Goal: Information Seeking & Learning: Find specific page/section

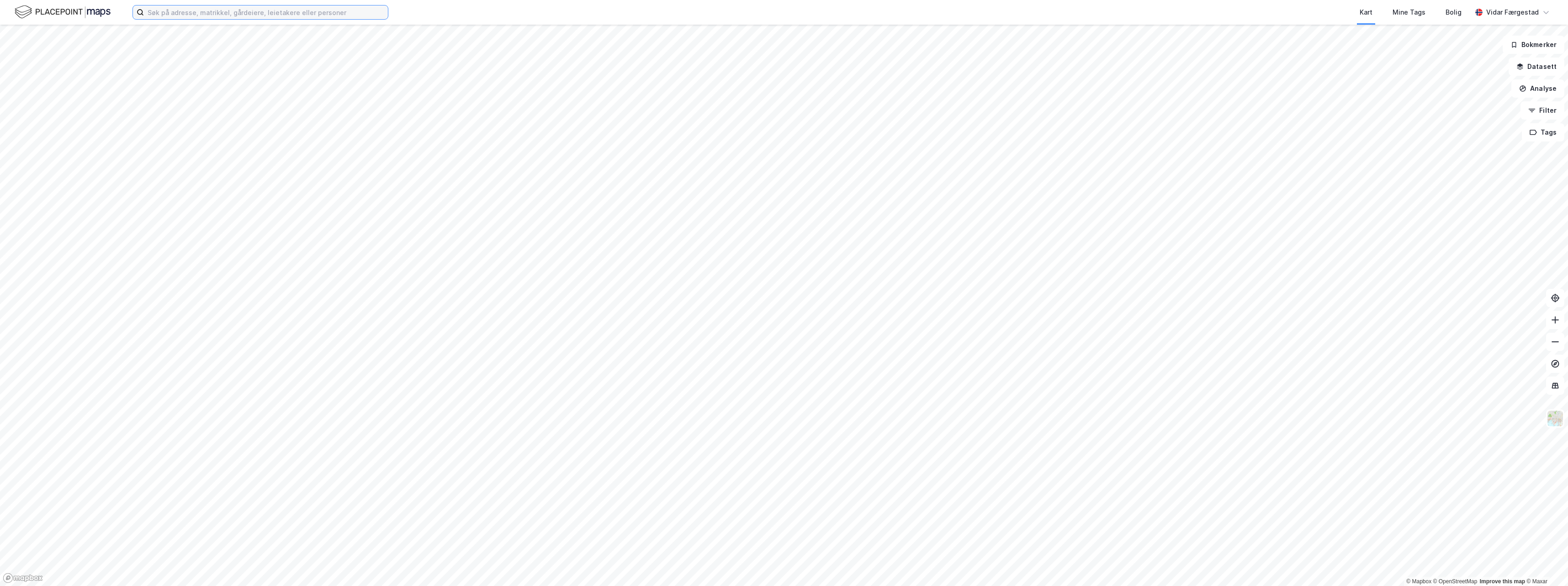
click at [286, 13] on input at bounding box center [266, 13] width 244 height 14
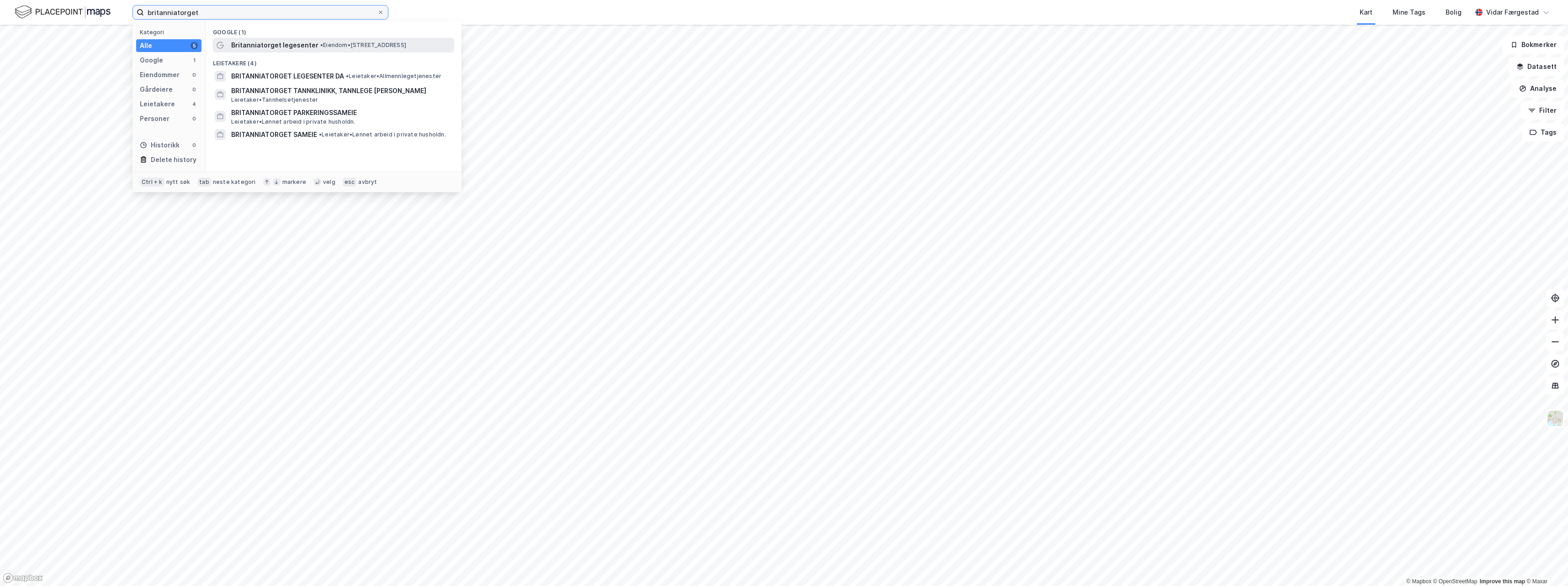
type input "britanniatorget"
click at [284, 47] on span "Britanniatorget legesenter" at bounding box center [275, 44] width 87 height 11
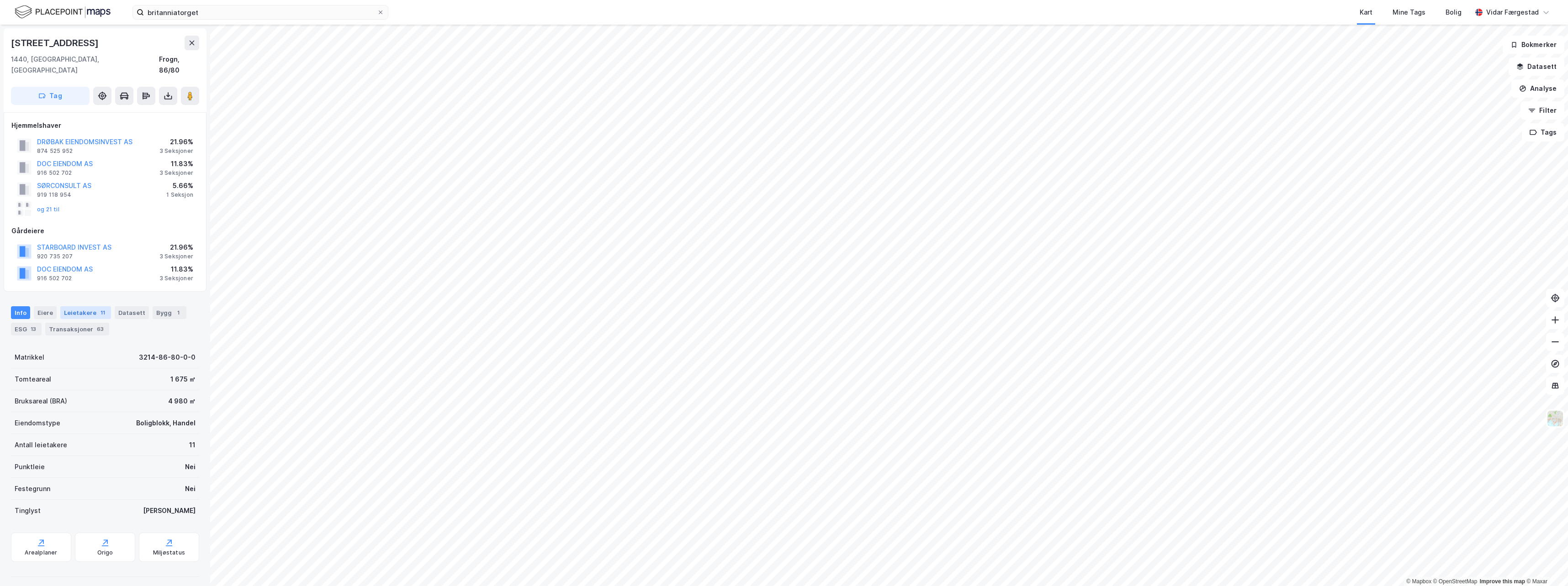
click at [90, 306] on div "Leietakere 11" at bounding box center [85, 312] width 50 height 13
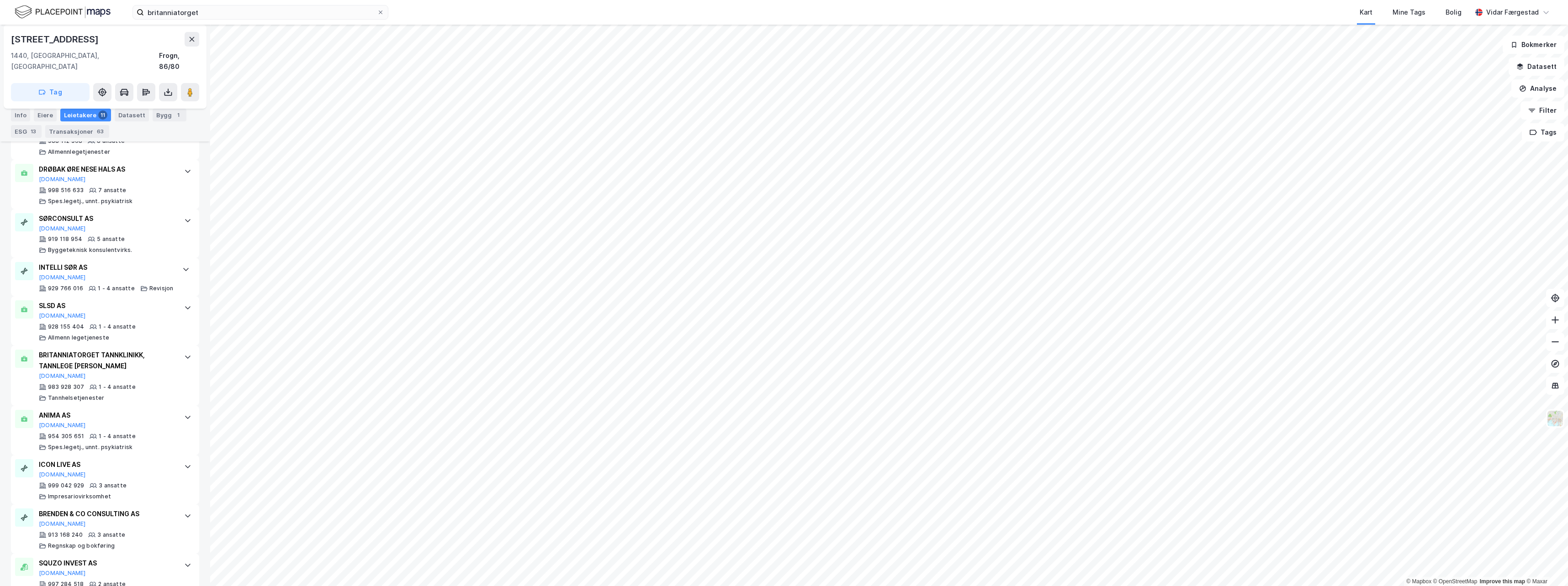
scroll to position [468, 0]
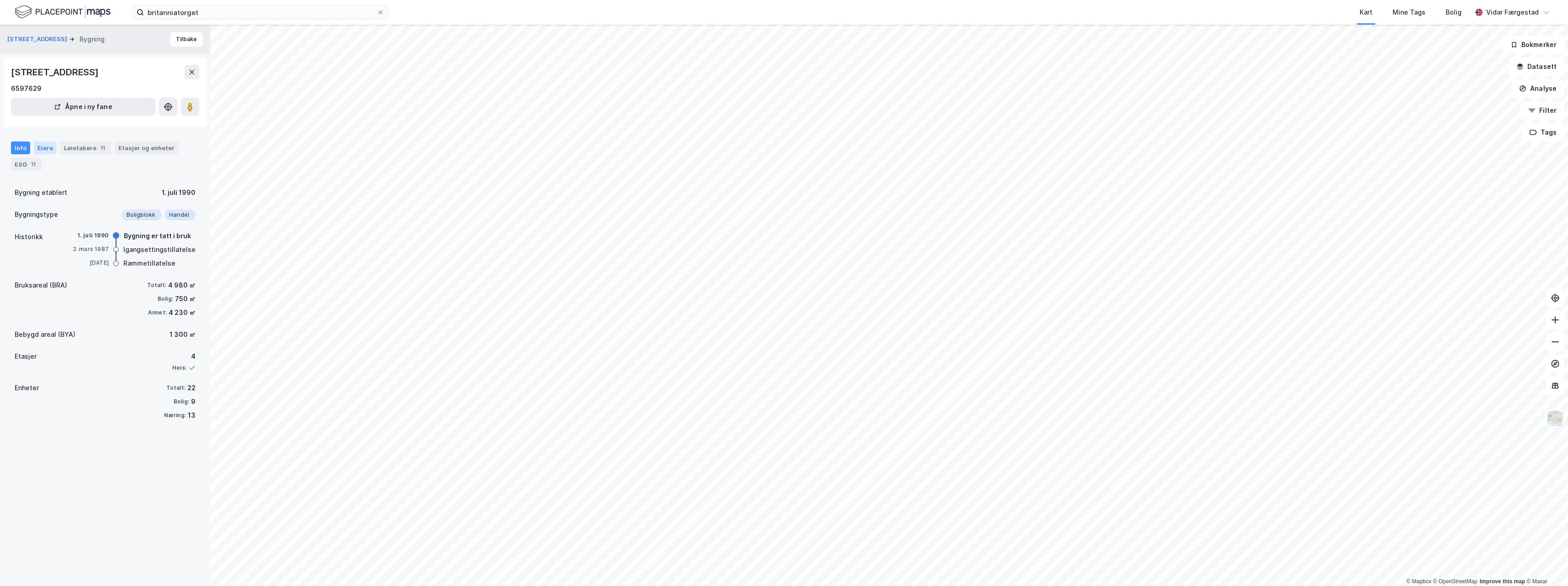
click at [42, 147] on div "Eiere" at bounding box center [44, 147] width 23 height 13
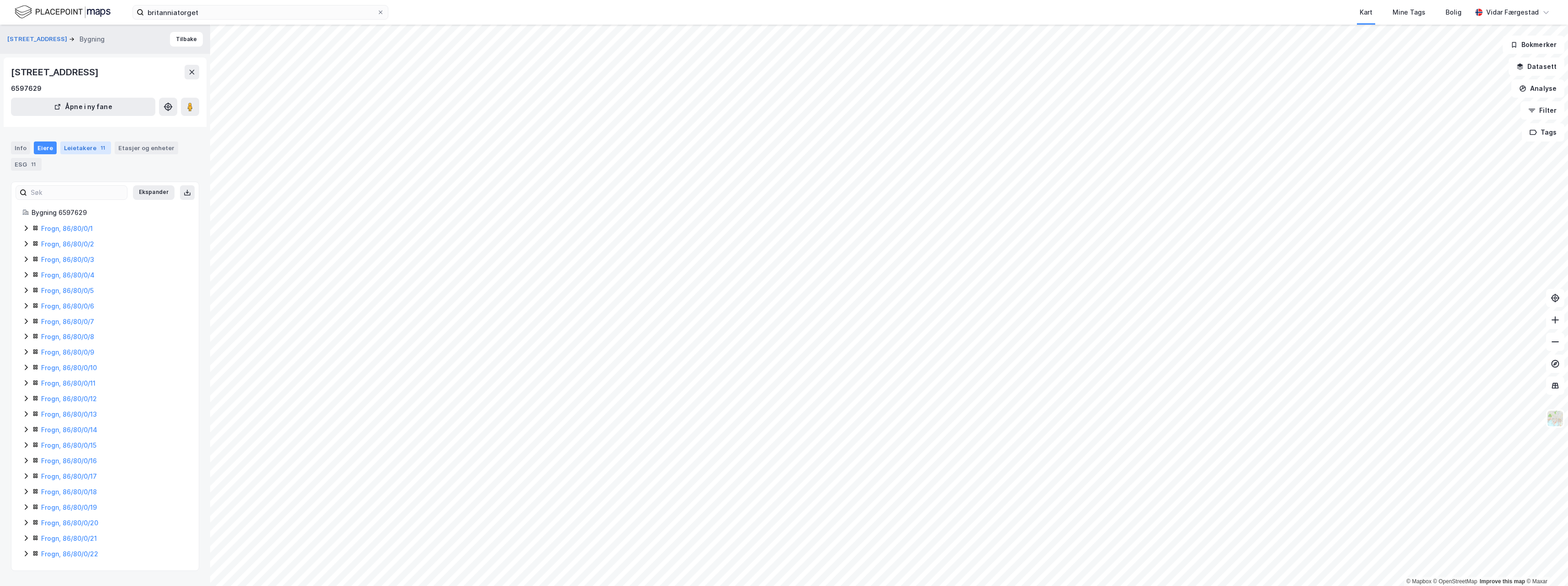
click at [75, 145] on div "Leietakere 11" at bounding box center [85, 147] width 50 height 13
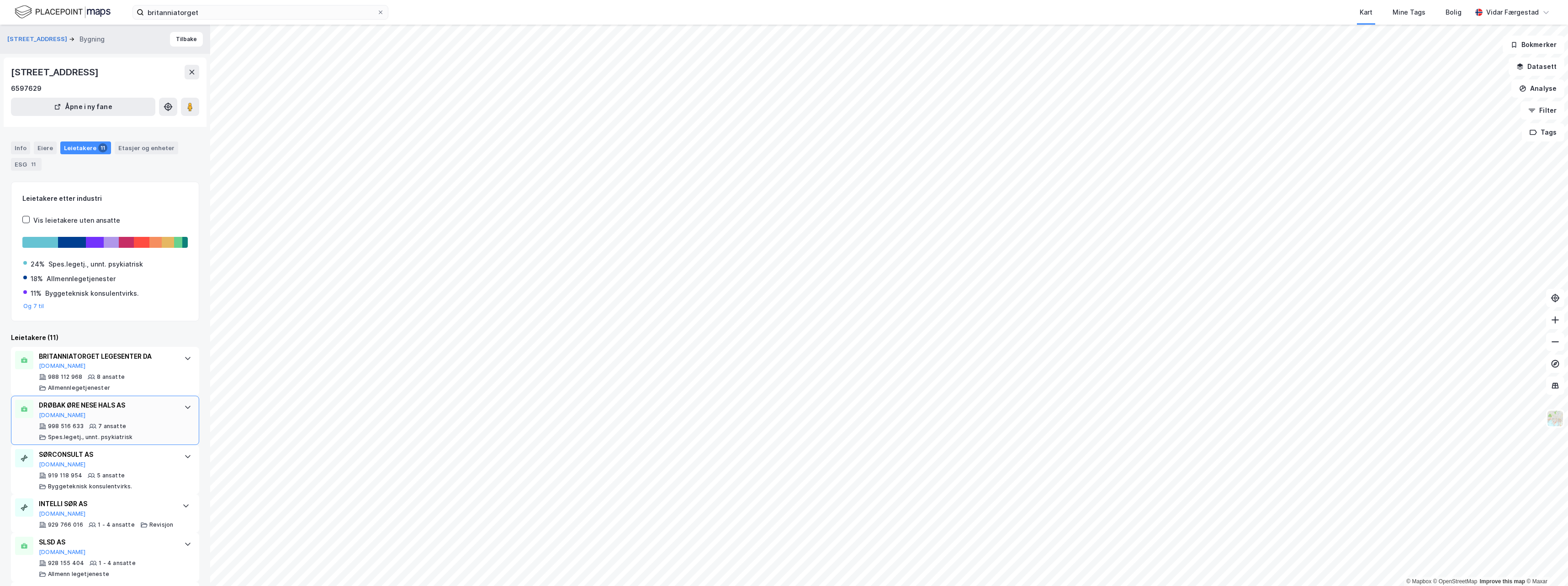
click at [123, 412] on div "DRØBAK ØRE NESE HALS AS [DOMAIN_NAME]" at bounding box center [107, 409] width 136 height 19
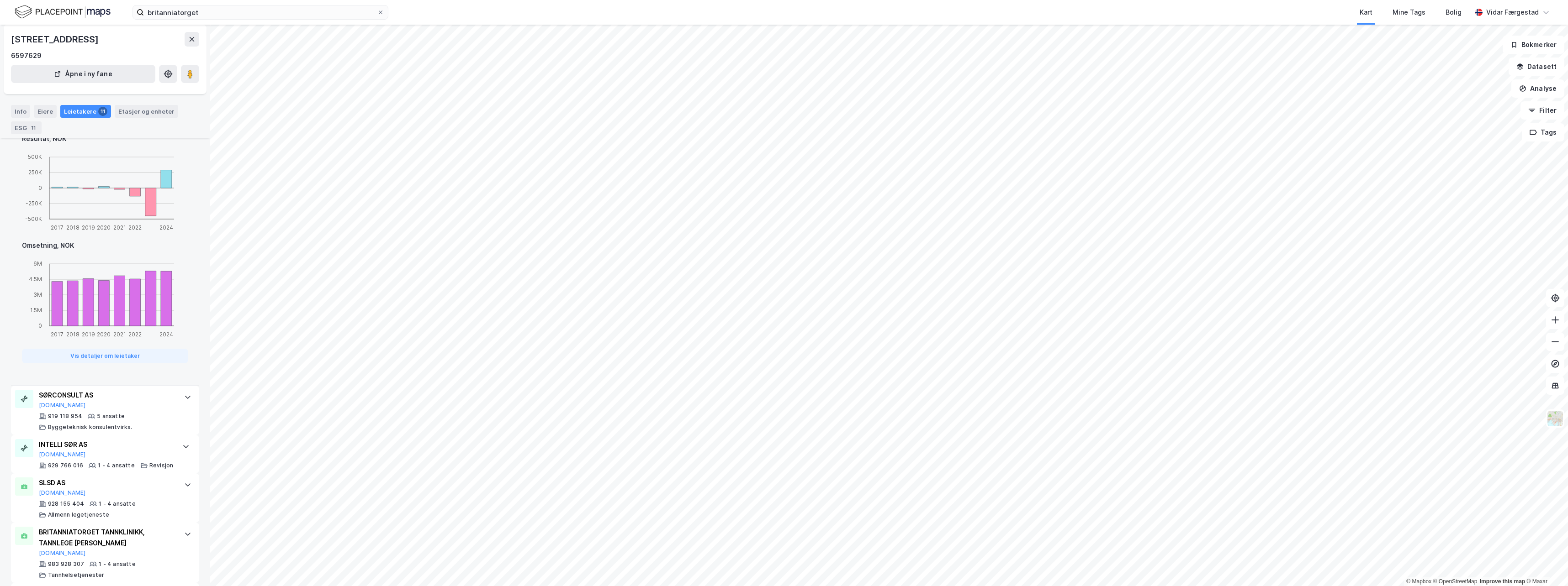
scroll to position [547, 0]
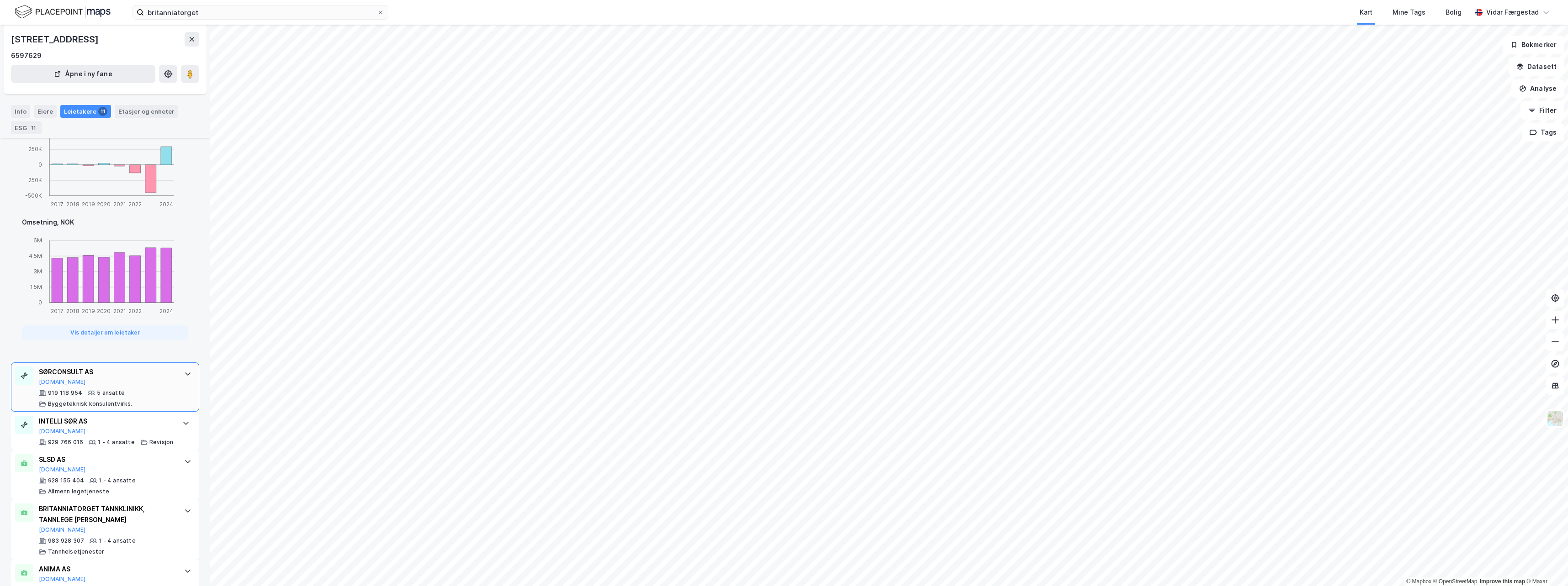
click at [93, 377] on div "SØRCONSULT AS" at bounding box center [107, 372] width 136 height 11
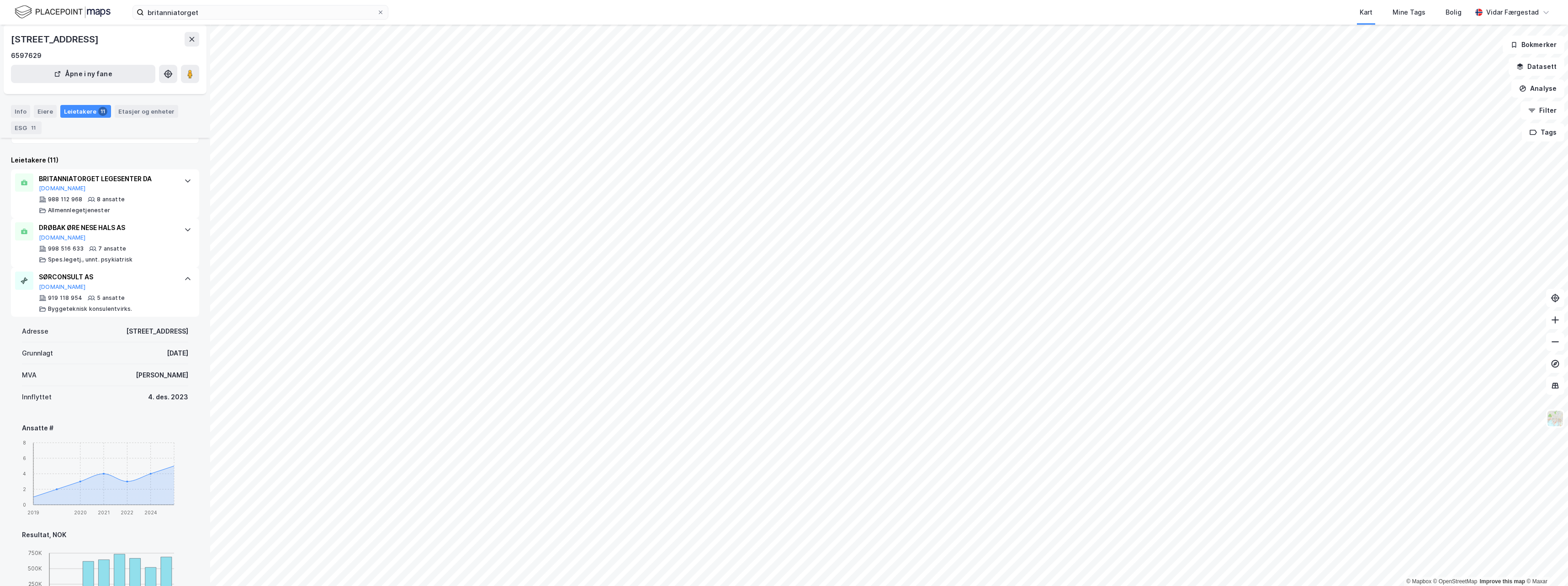
scroll to position [146, 0]
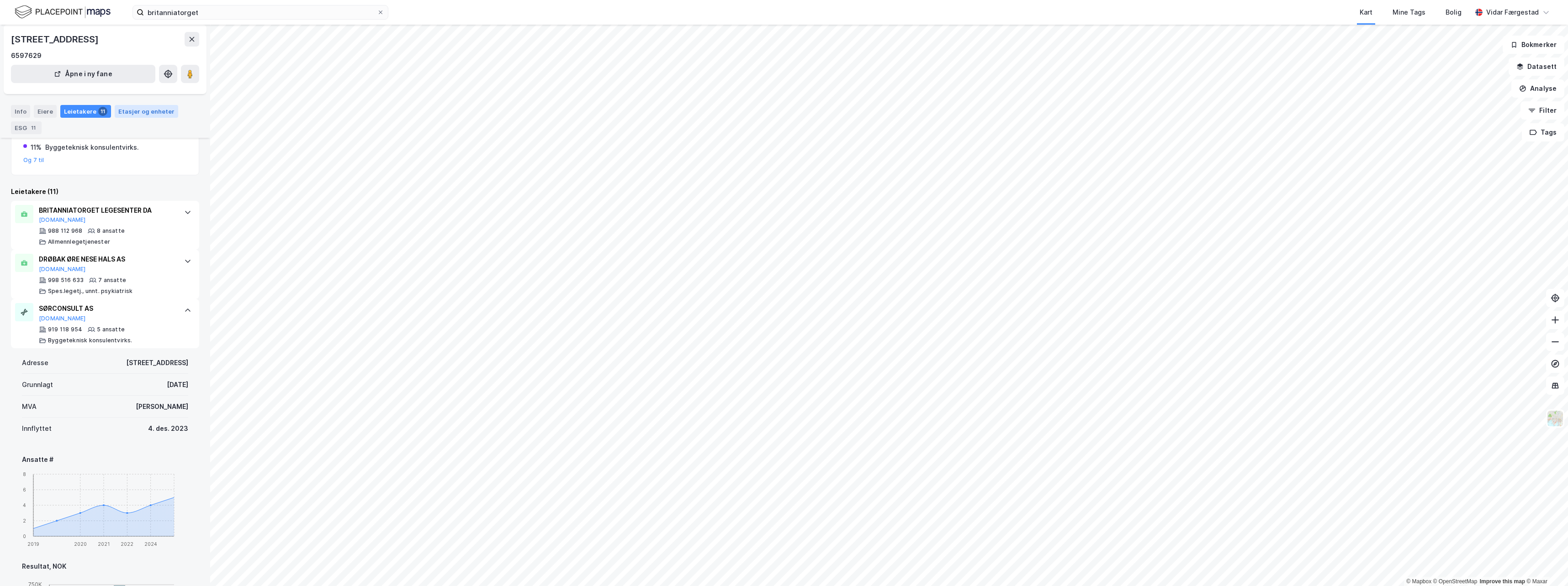
click at [138, 108] on div "Etasjer og enheter" at bounding box center [146, 112] width 56 height 8
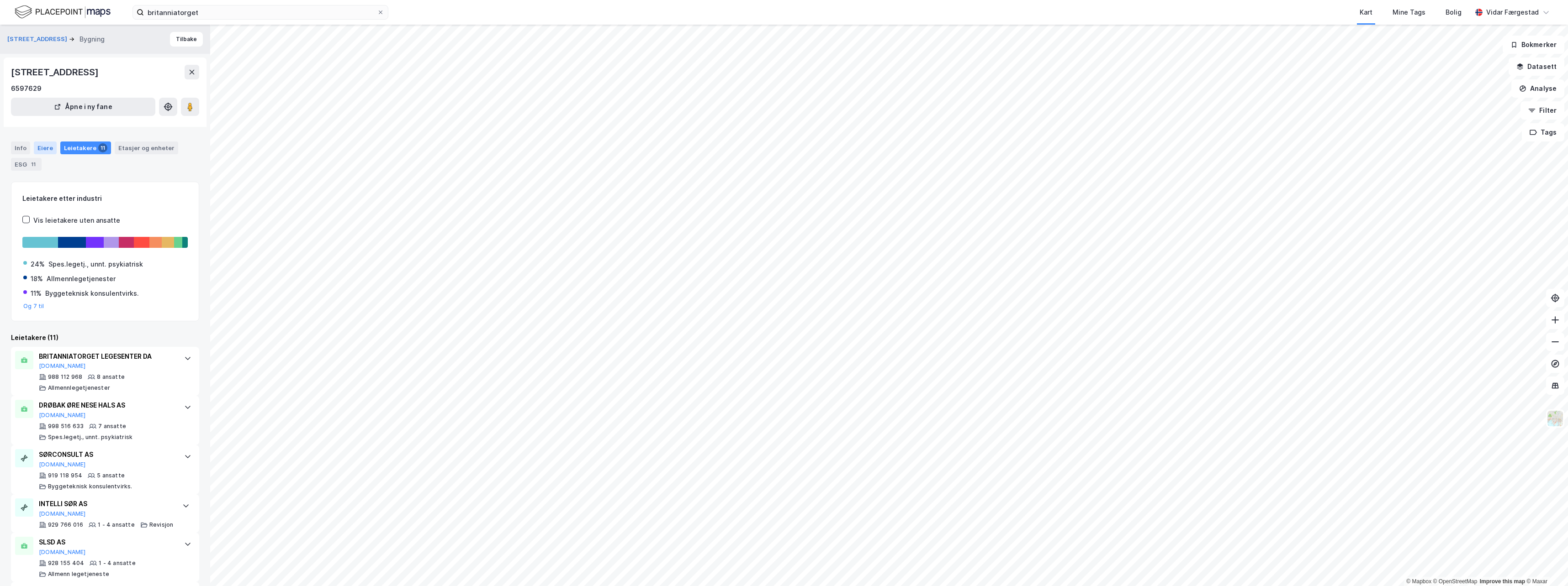
click at [44, 145] on div "Eiere" at bounding box center [44, 147] width 23 height 13
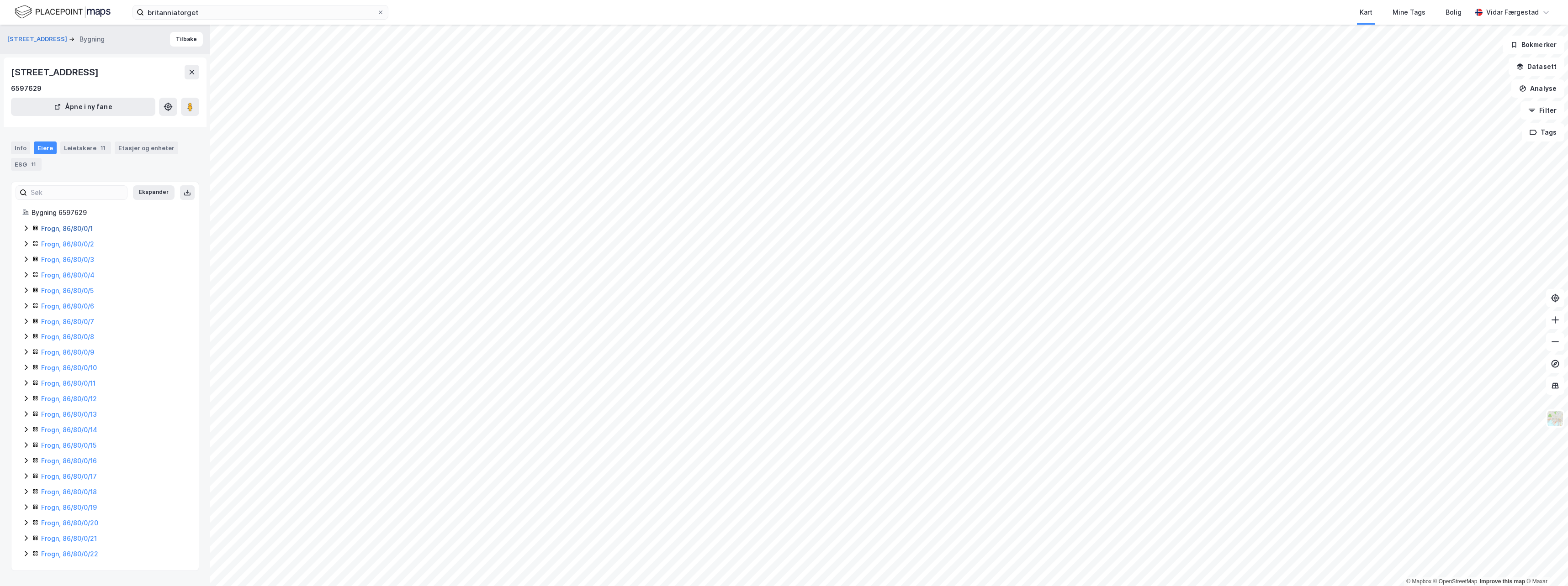
click at [71, 227] on link "Frogn, 86/80/0/1" at bounding box center [67, 228] width 51 height 8
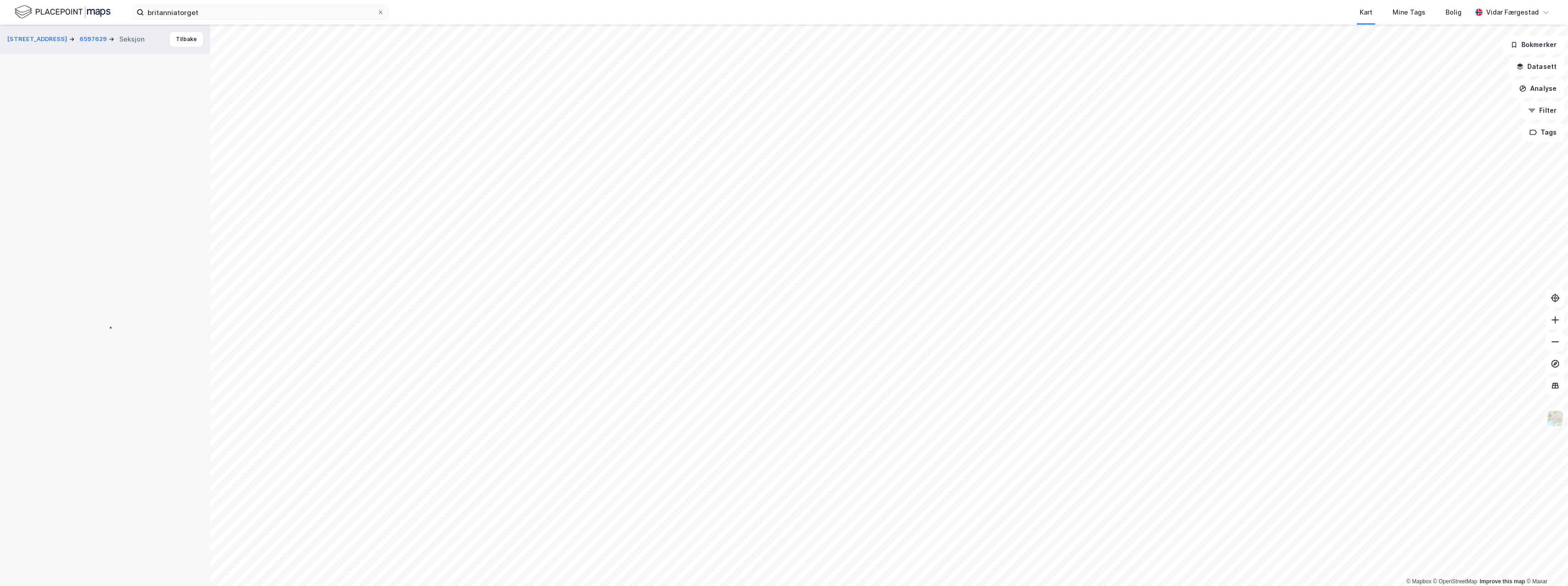
scroll to position [37, 0]
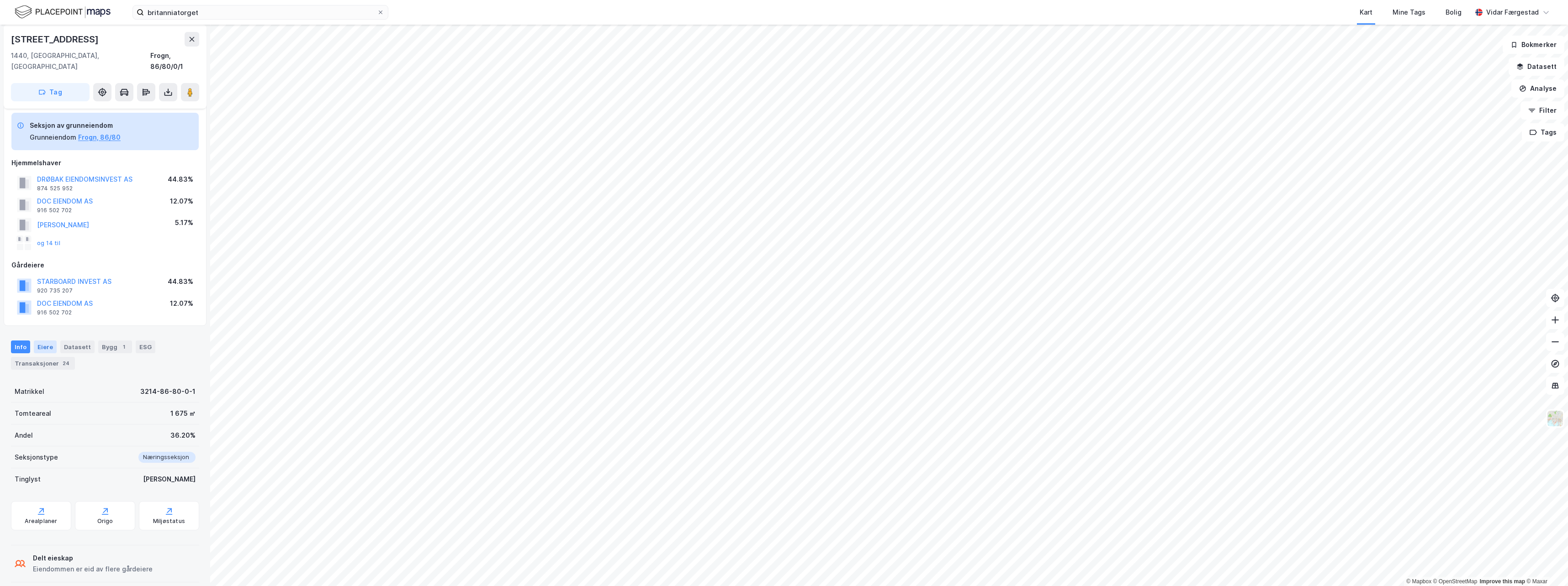
click at [42, 341] on div "Eiere" at bounding box center [44, 347] width 23 height 13
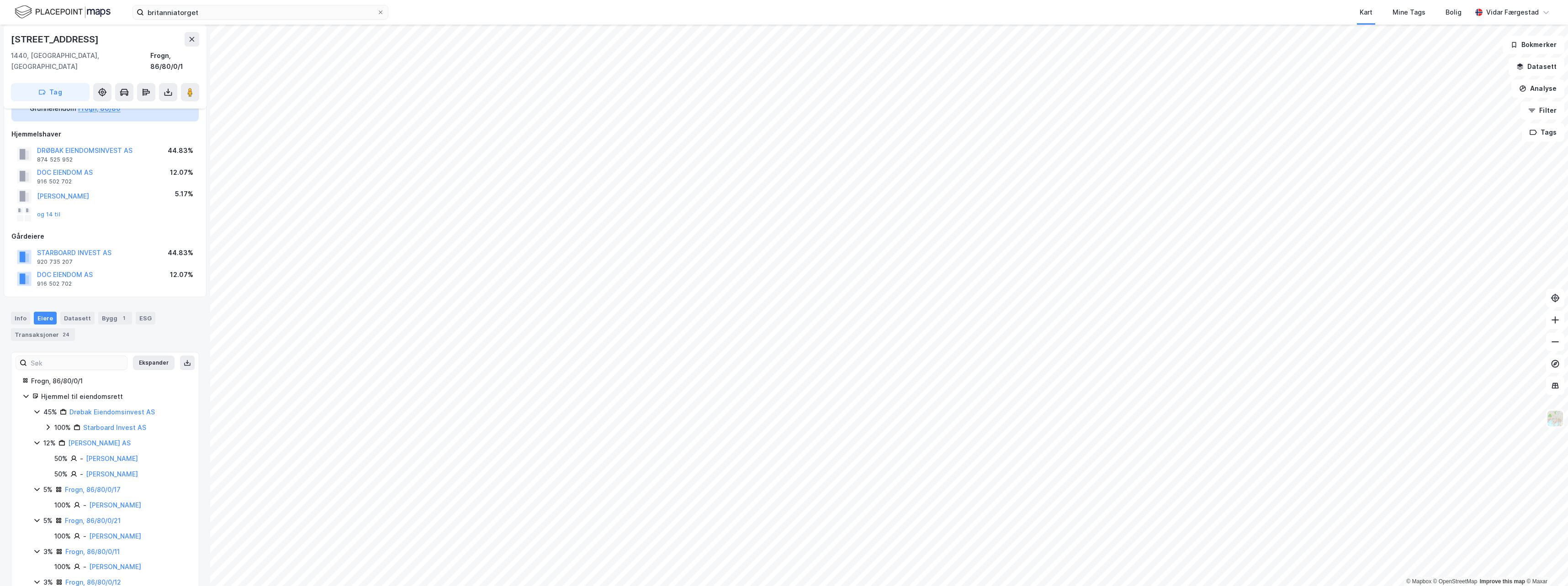
scroll to position [52, 0]
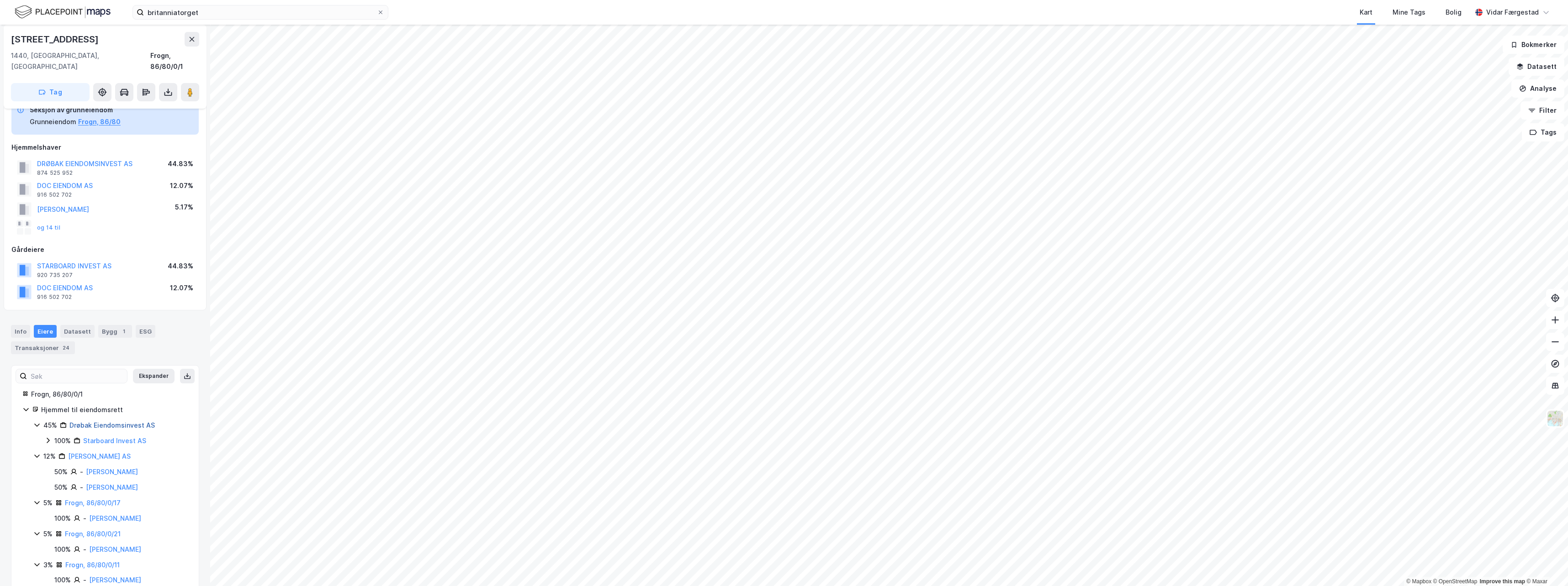
click at [125, 421] on link "Drøbak Eiendomsinvest AS" at bounding box center [112, 425] width 85 height 8
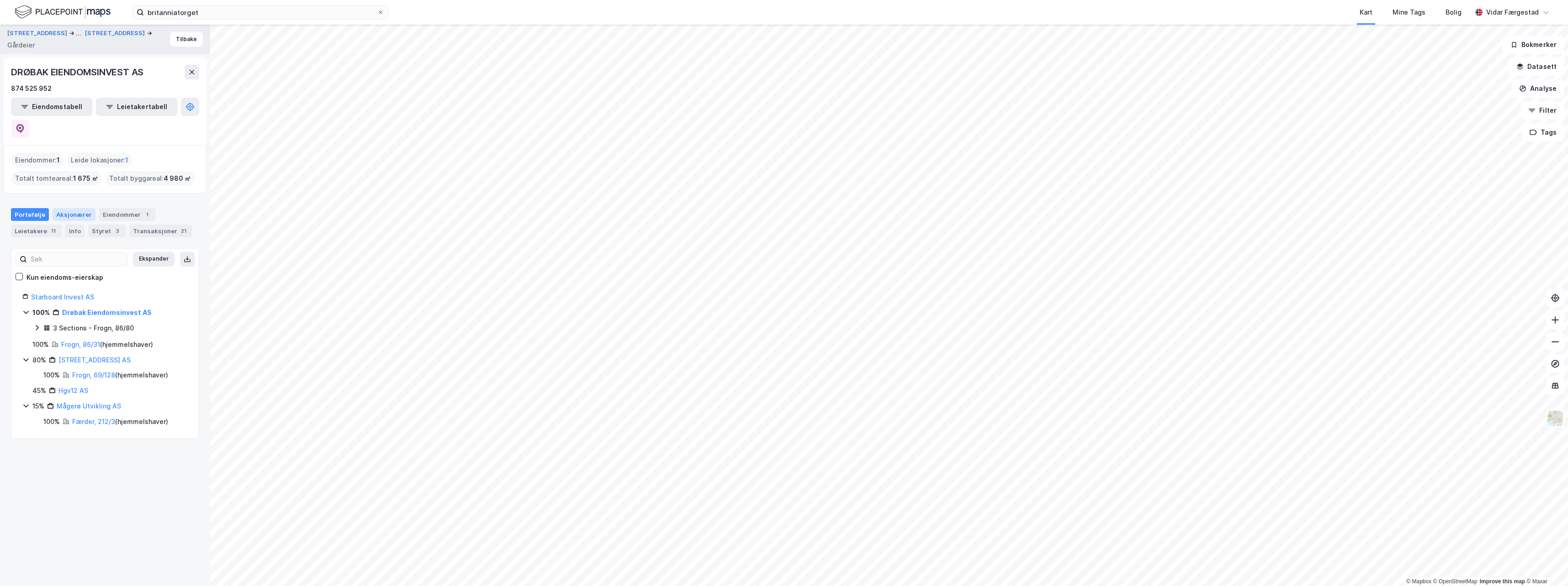
click at [69, 209] on div "Aksjonærer" at bounding box center [73, 214] width 43 height 13
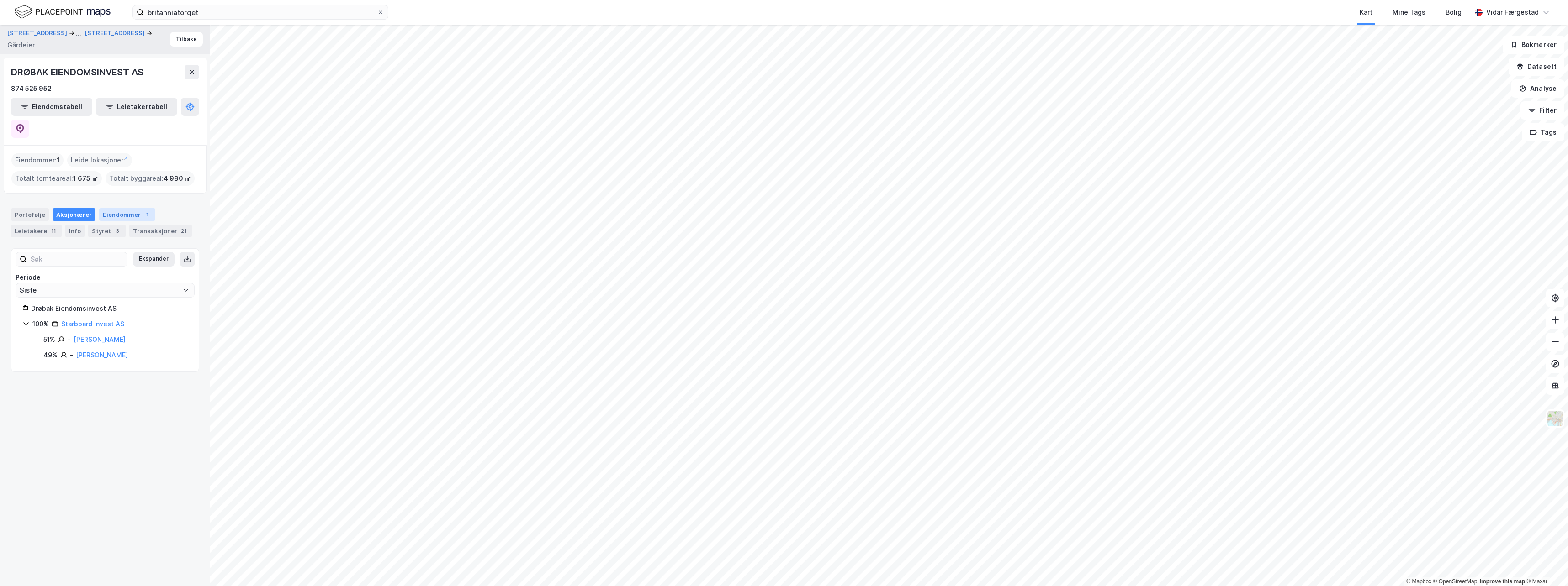
click at [126, 209] on div "Eiendommer 1" at bounding box center [127, 214] width 56 height 13
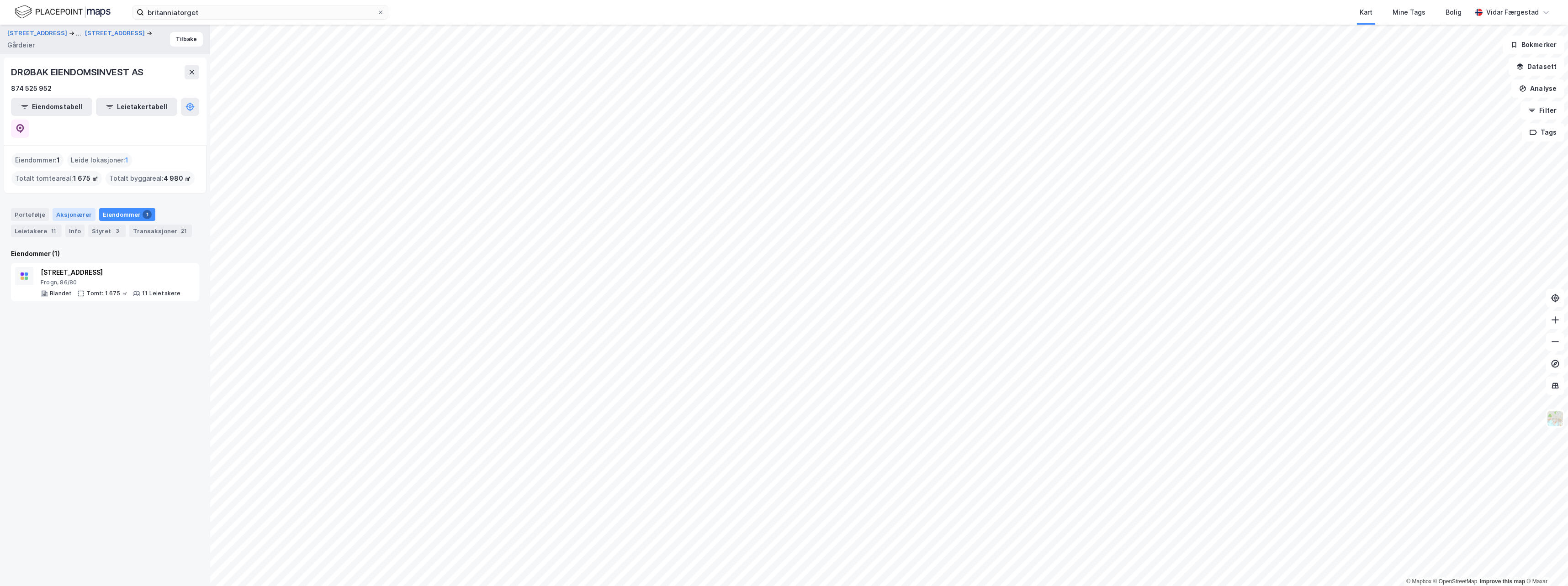
click at [58, 209] on div "Aksjonærer" at bounding box center [73, 214] width 43 height 13
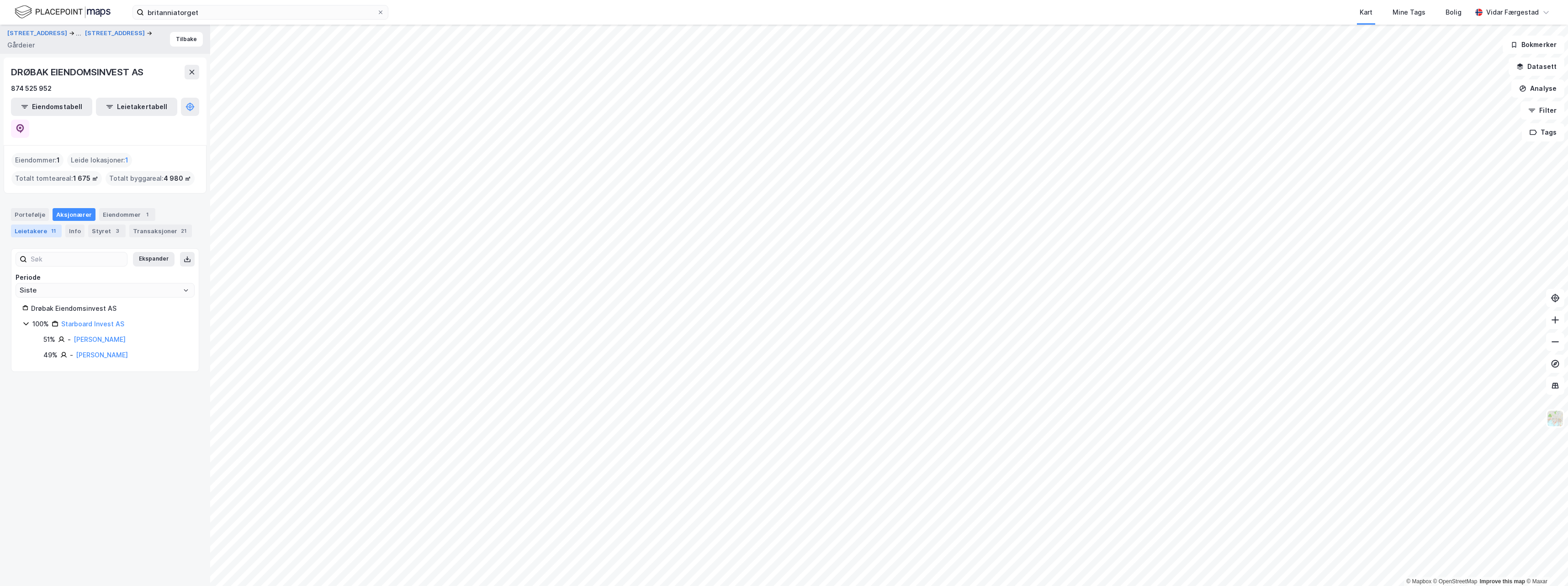
click at [32, 224] on div "Leietakere 11" at bounding box center [36, 230] width 50 height 13
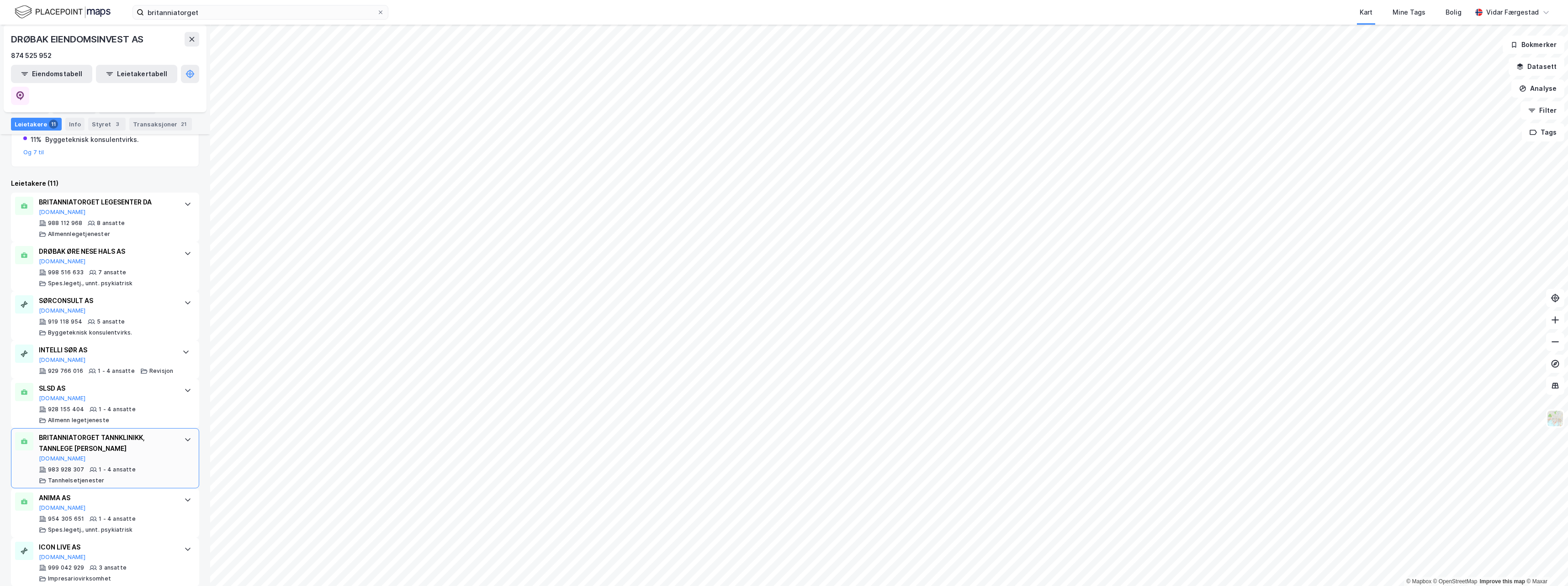
scroll to position [176, 0]
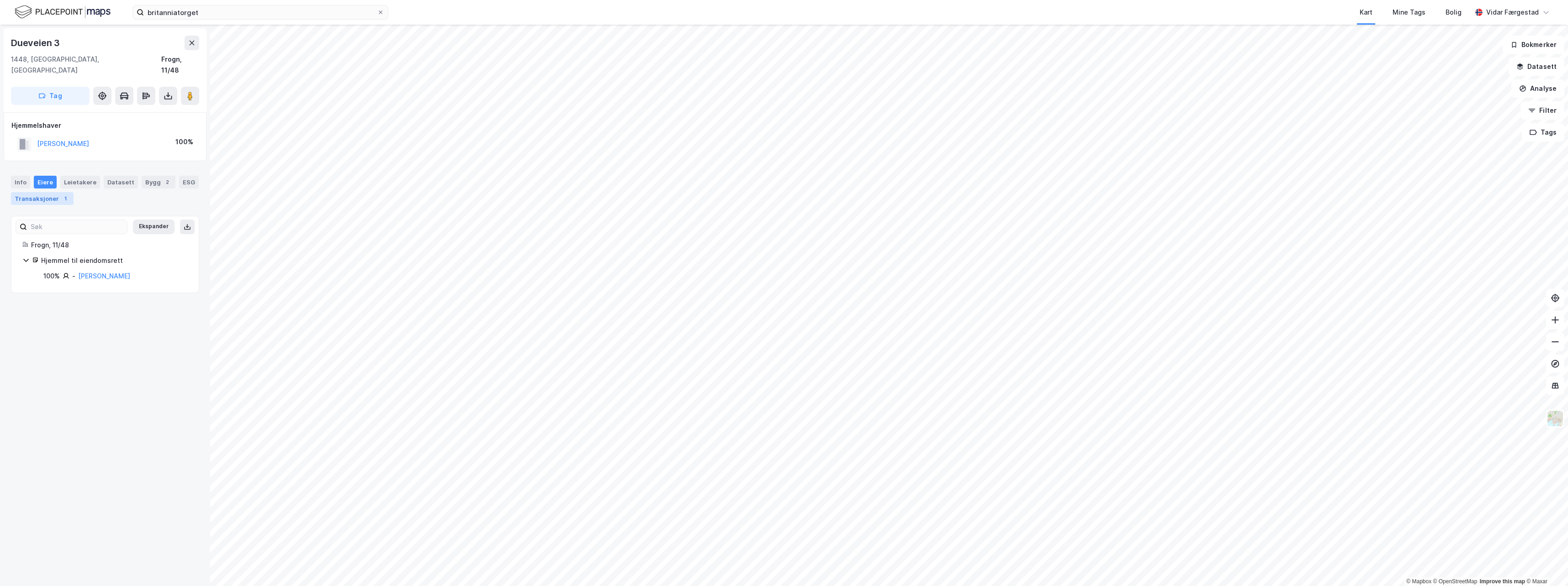
click at [43, 193] on div "Transaksjoner 1" at bounding box center [42, 199] width 62 height 13
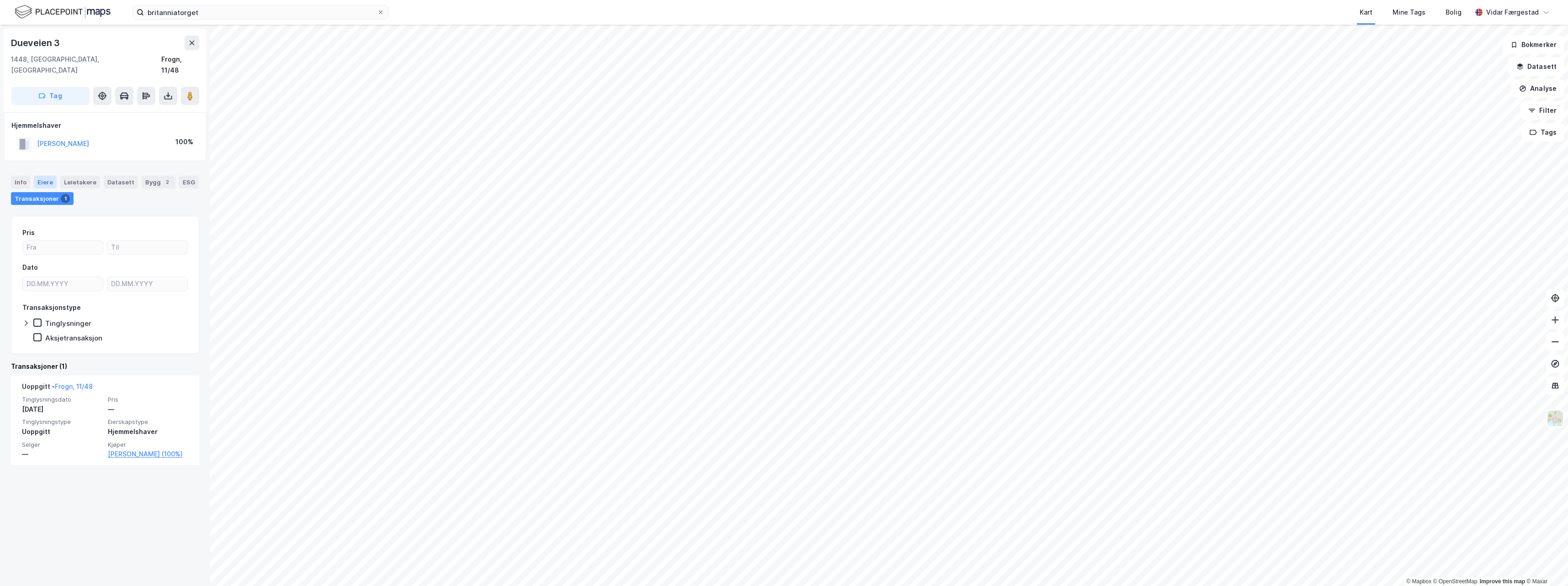
click at [46, 176] on div "Eiere" at bounding box center [44, 182] width 23 height 13
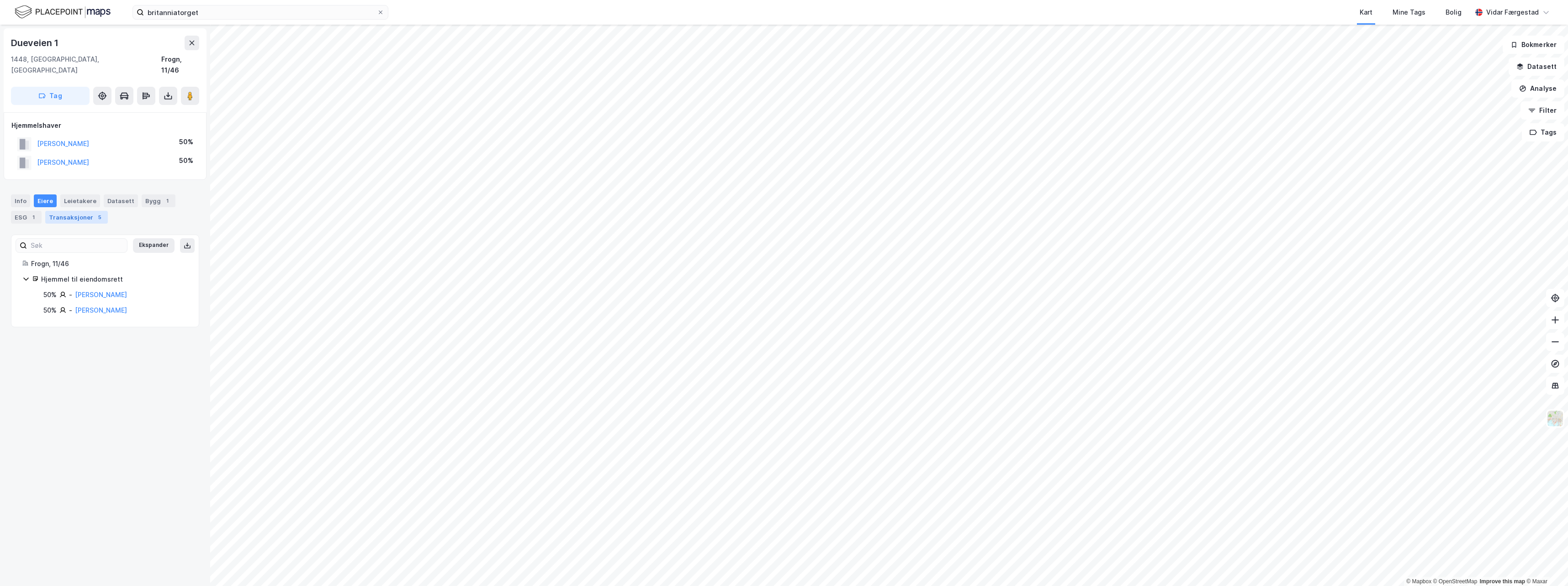
click at [72, 210] on div "Transaksjoner 5" at bounding box center [76, 216] width 62 height 13
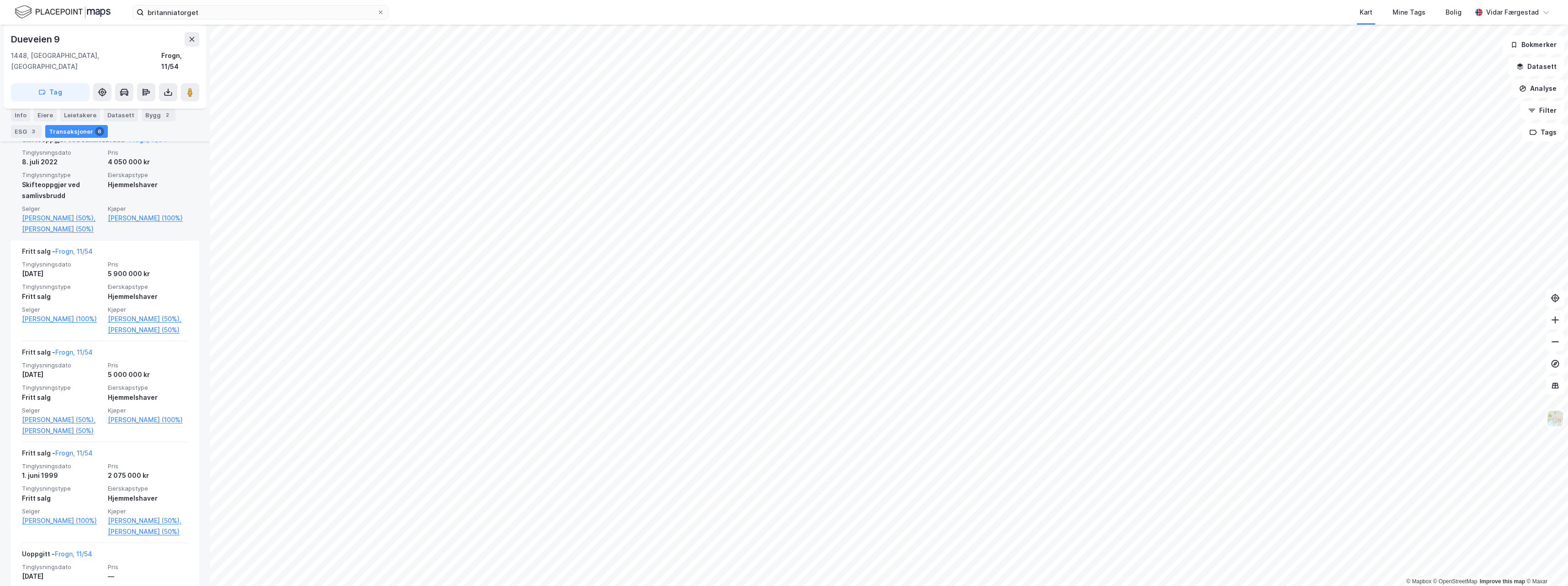
scroll to position [364, 0]
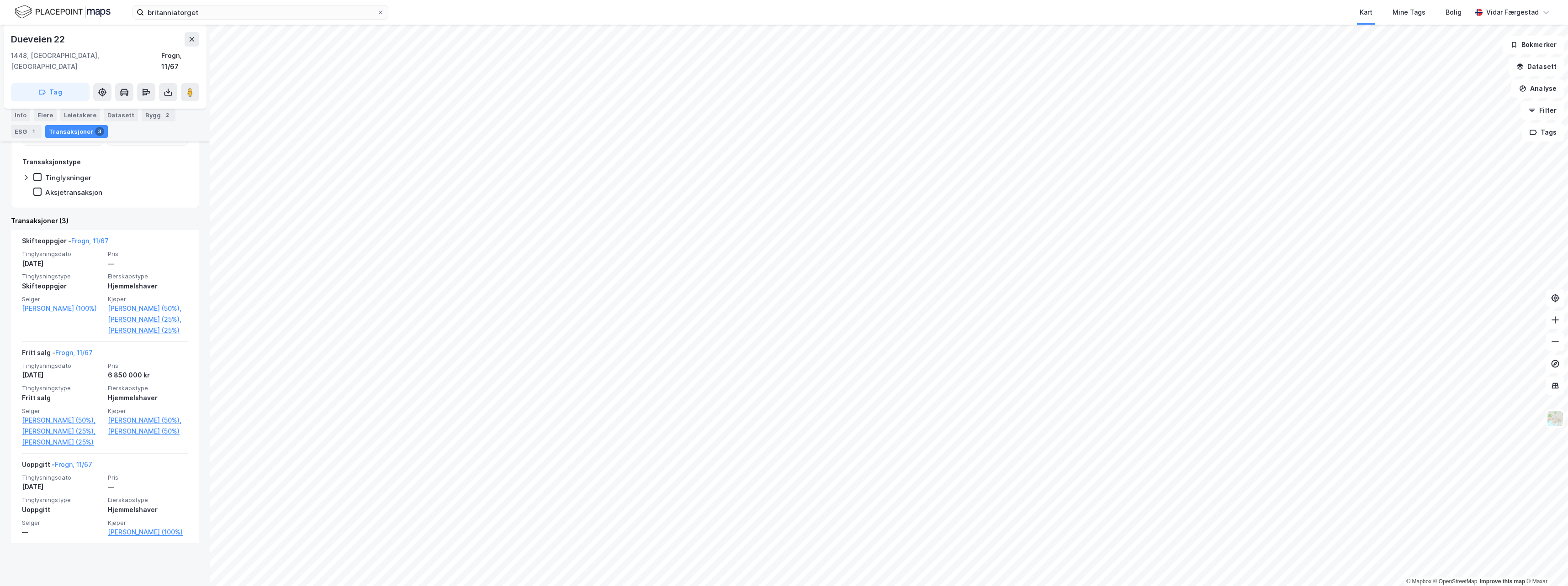
scroll to position [165, 0]
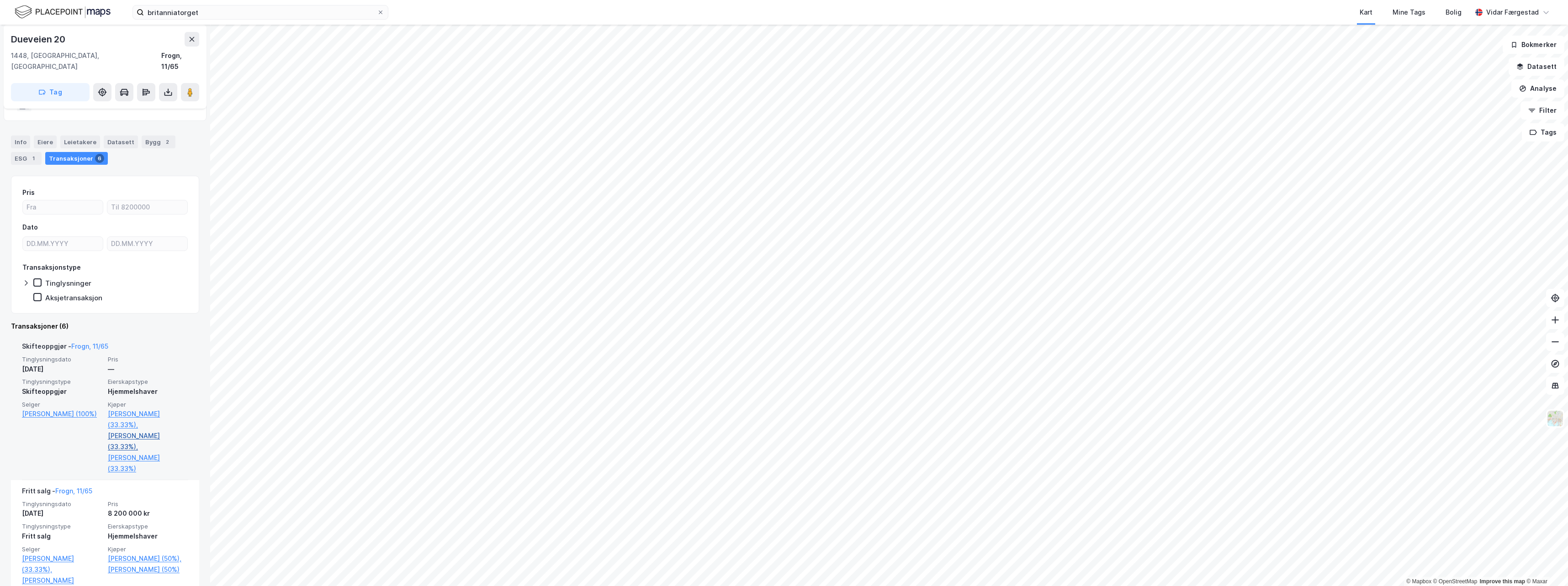
scroll to position [45, 0]
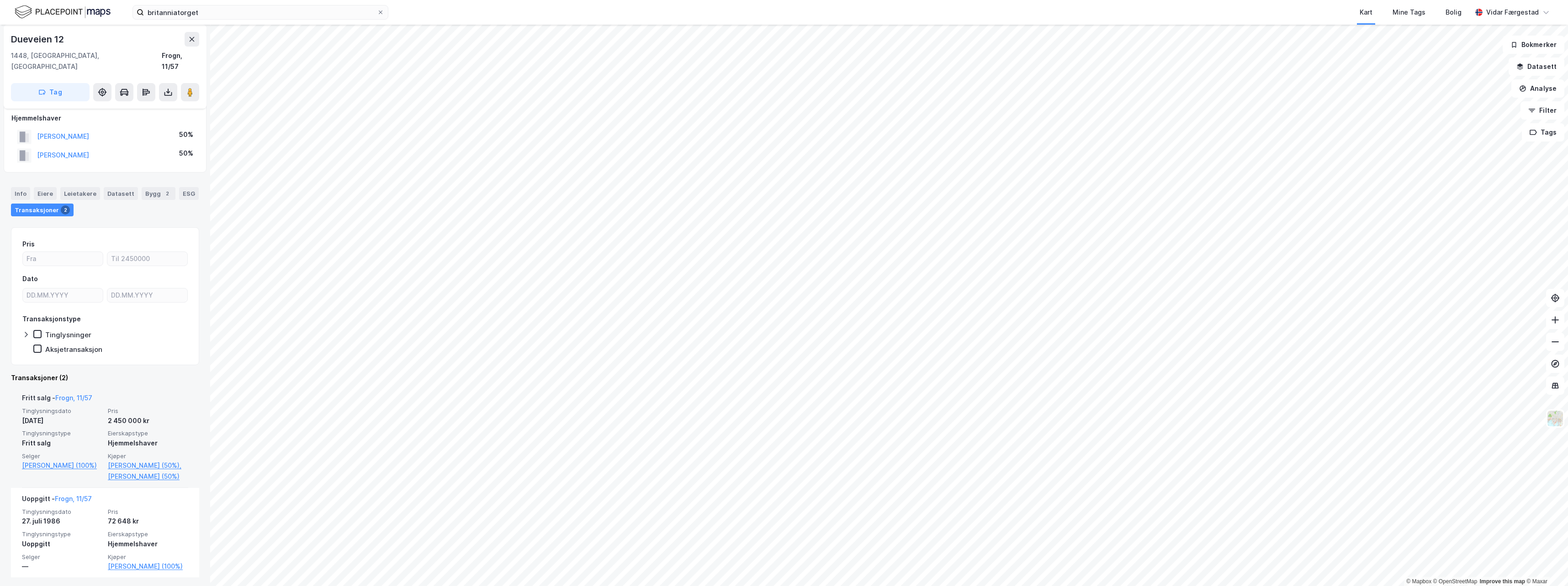
scroll to position [10, 0]
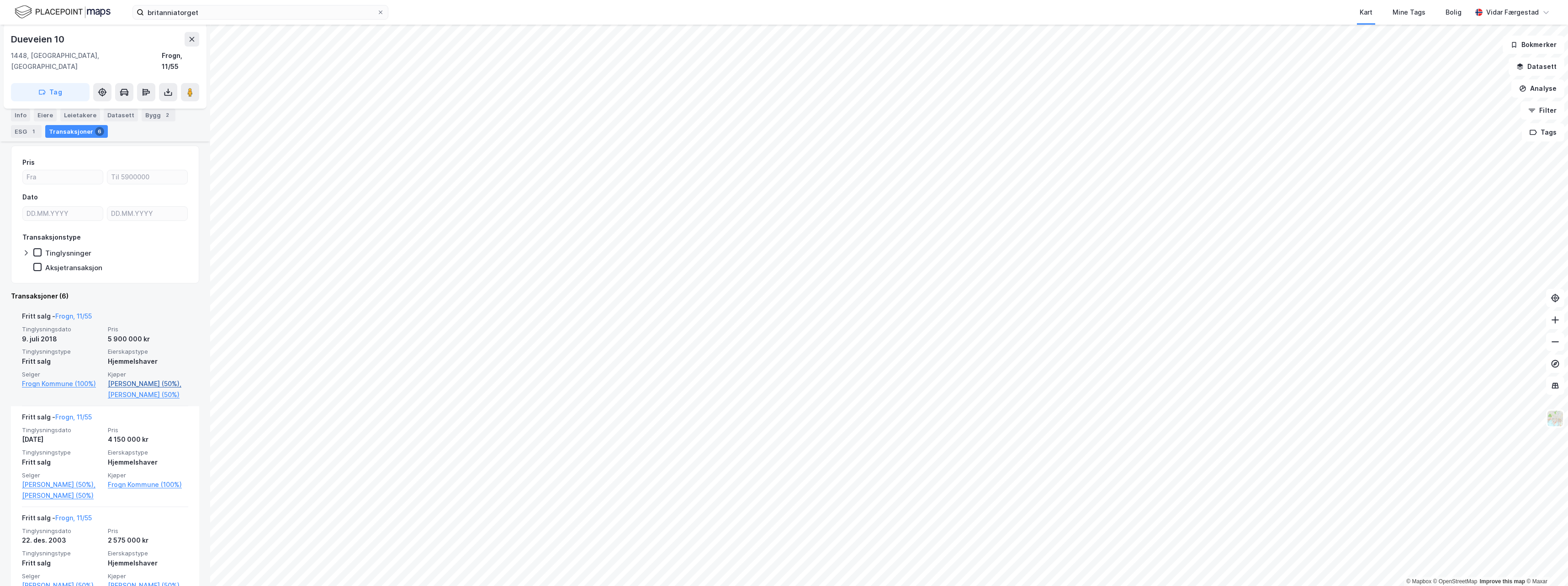
scroll to position [137, 0]
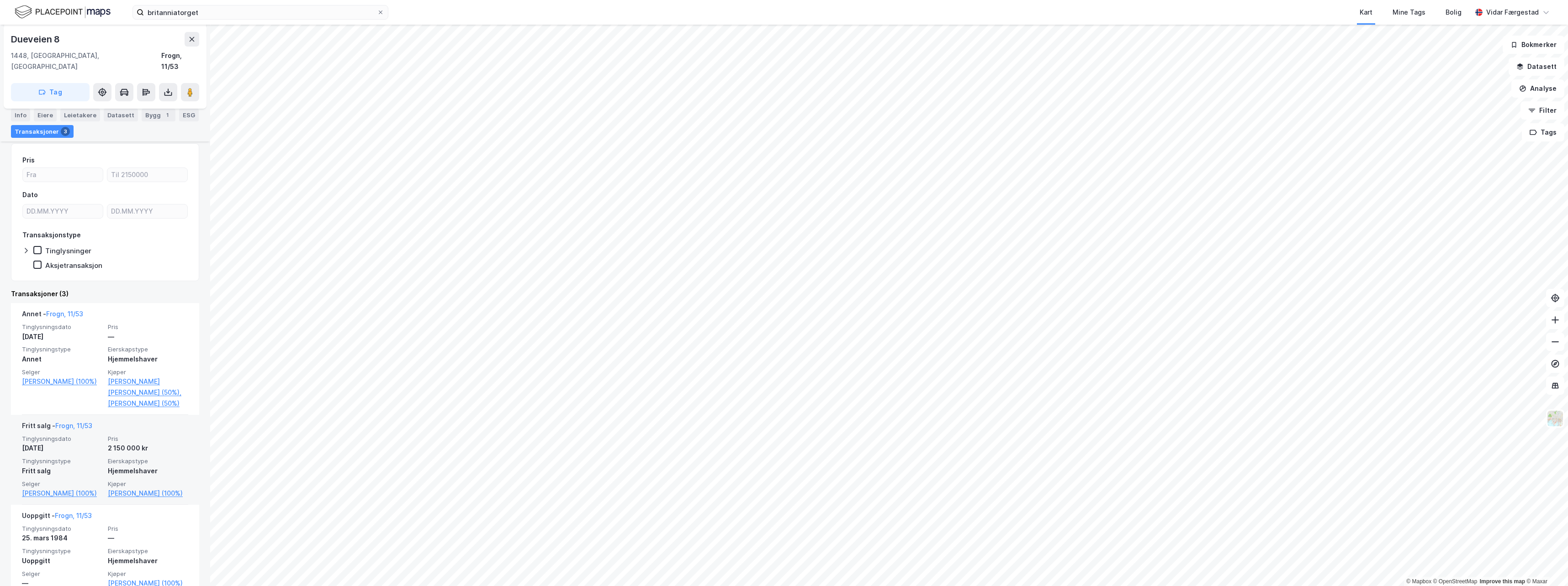
scroll to position [100, 0]
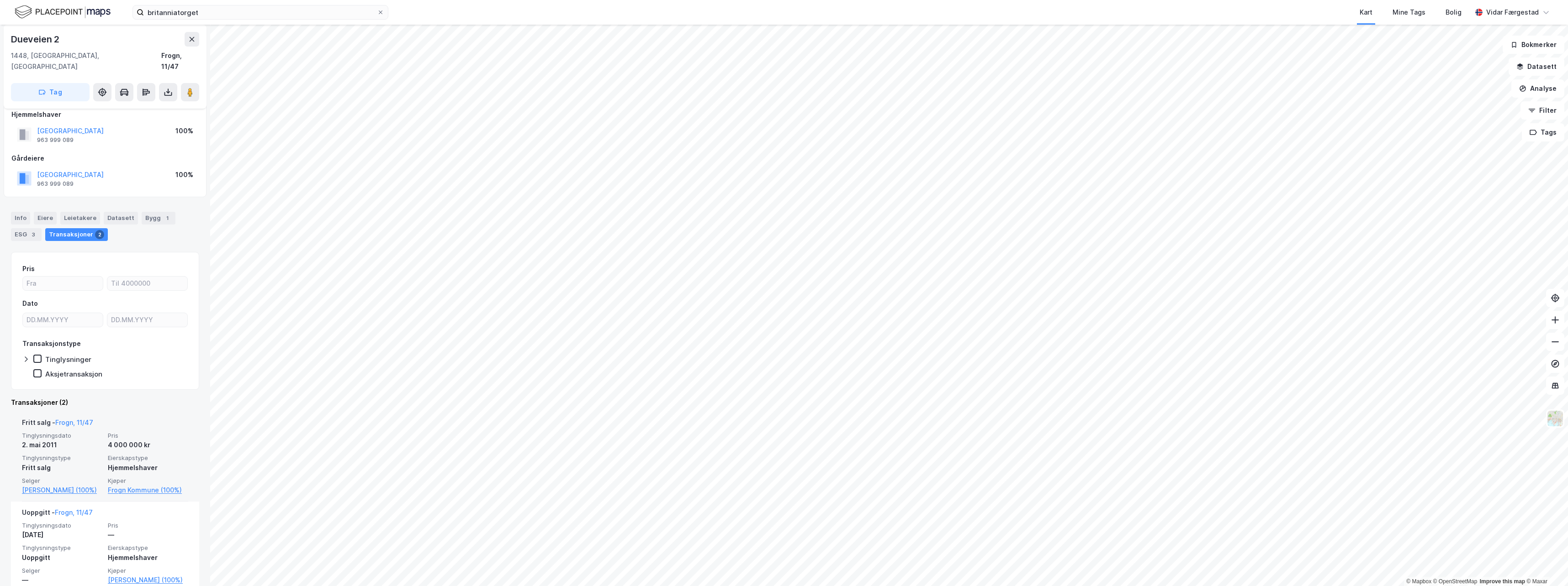
scroll to position [16, 0]
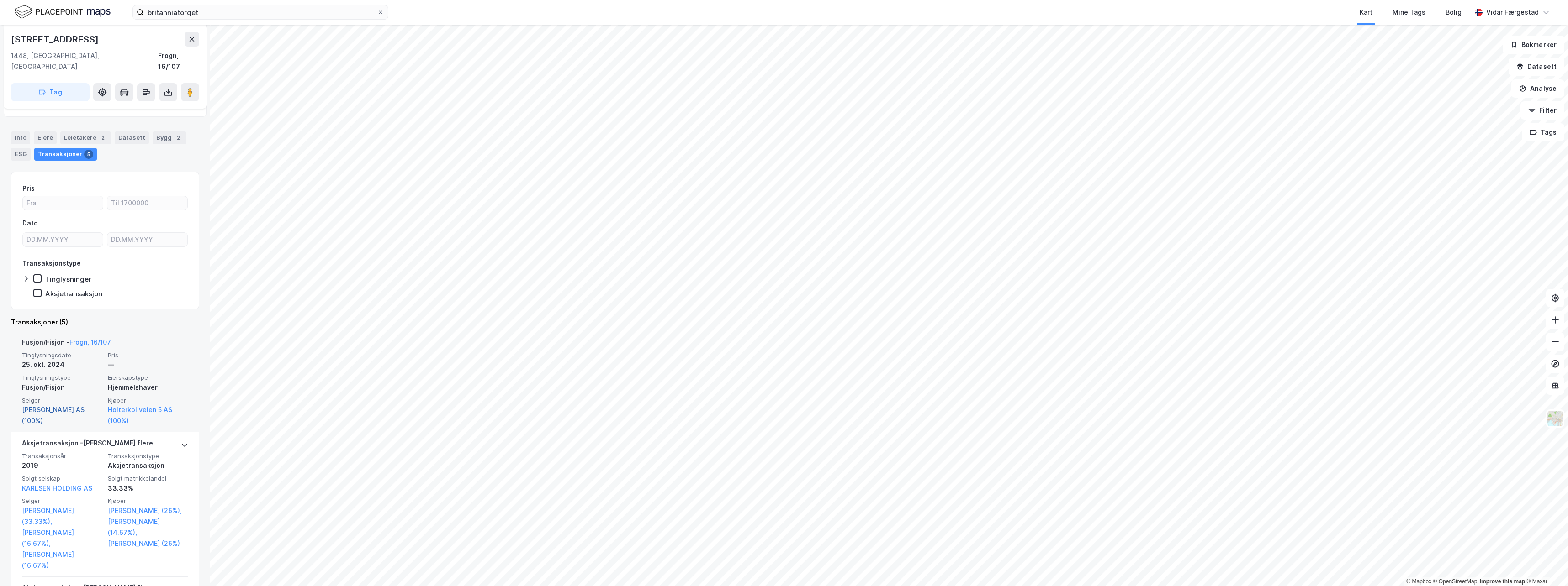
scroll to position [45, 0]
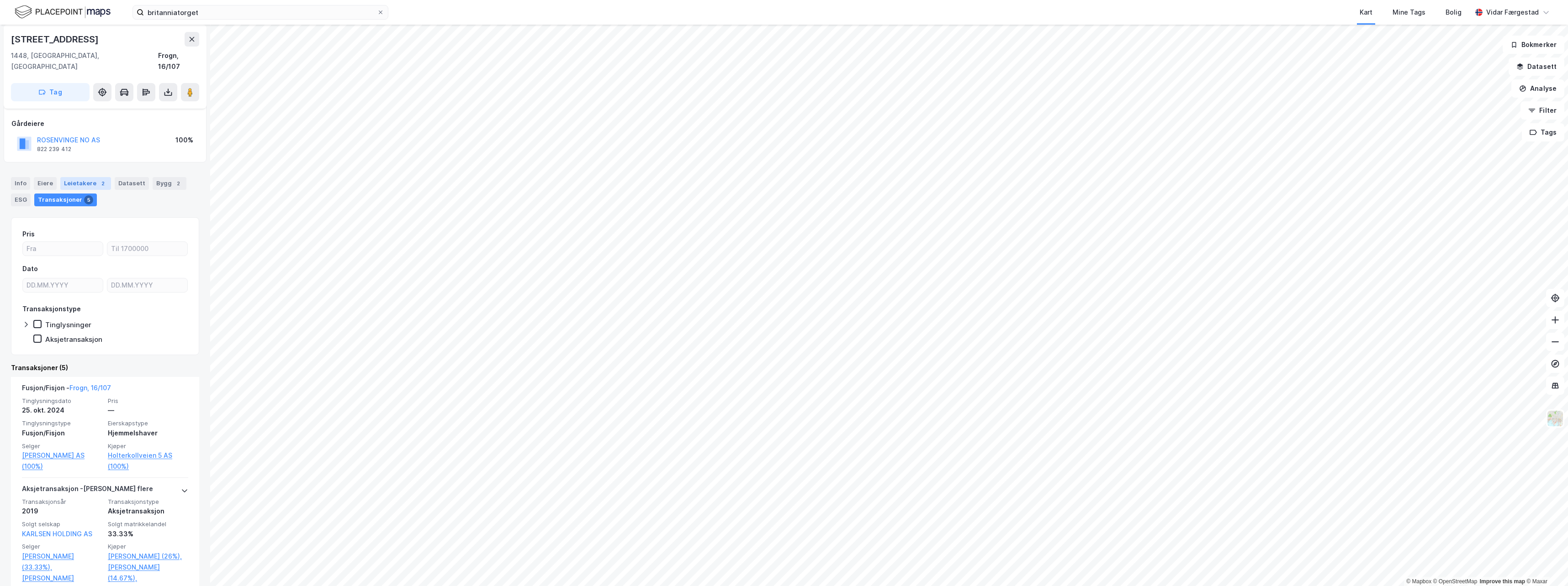
click at [86, 177] on div "Leietakere 2" at bounding box center [85, 183] width 50 height 13
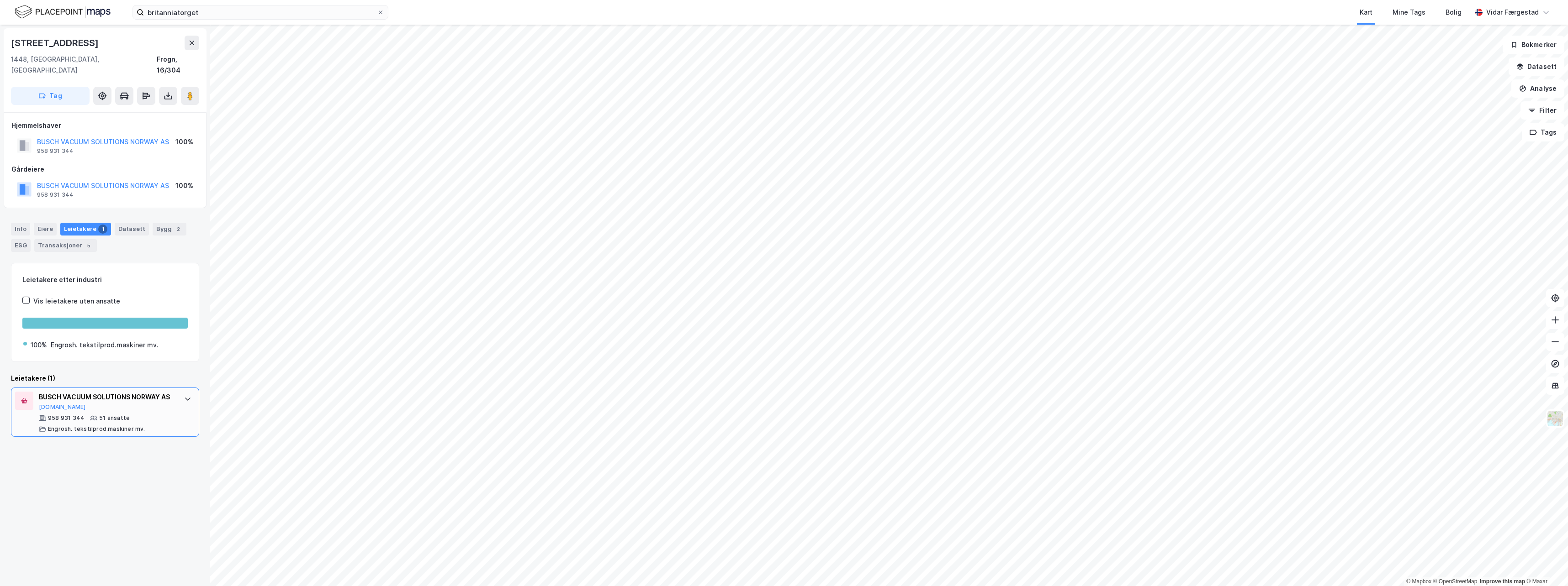
click at [115, 391] on div "BUSCH VACUUM SOLUTIONS NORWAY AS" at bounding box center [107, 396] width 136 height 11
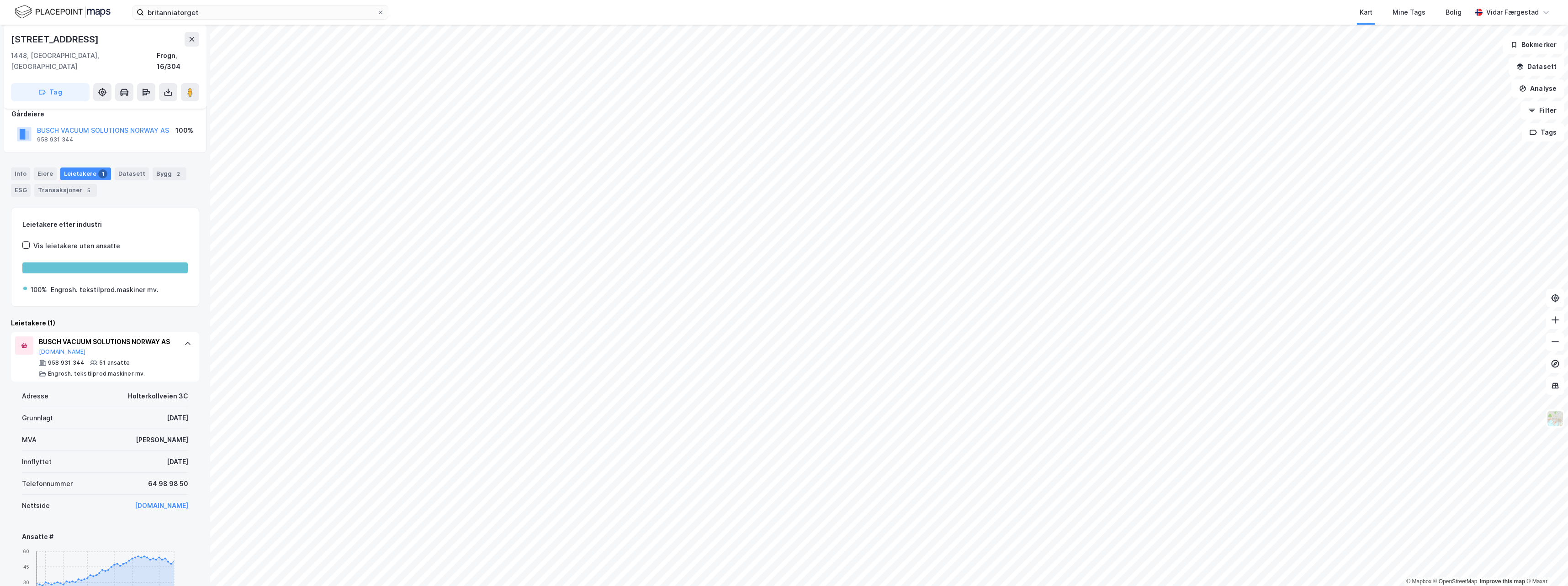
scroll to position [137, 0]
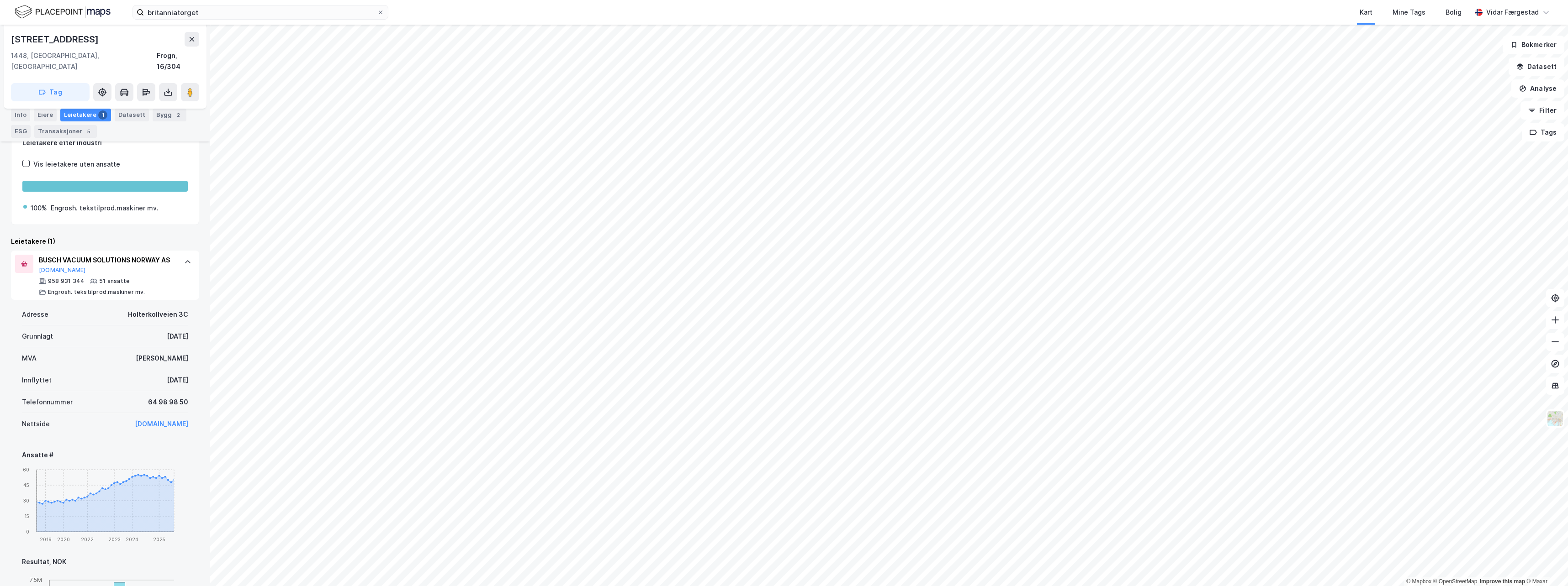
click at [160, 422] on link "[DOMAIN_NAME]" at bounding box center [161, 424] width 53 height 8
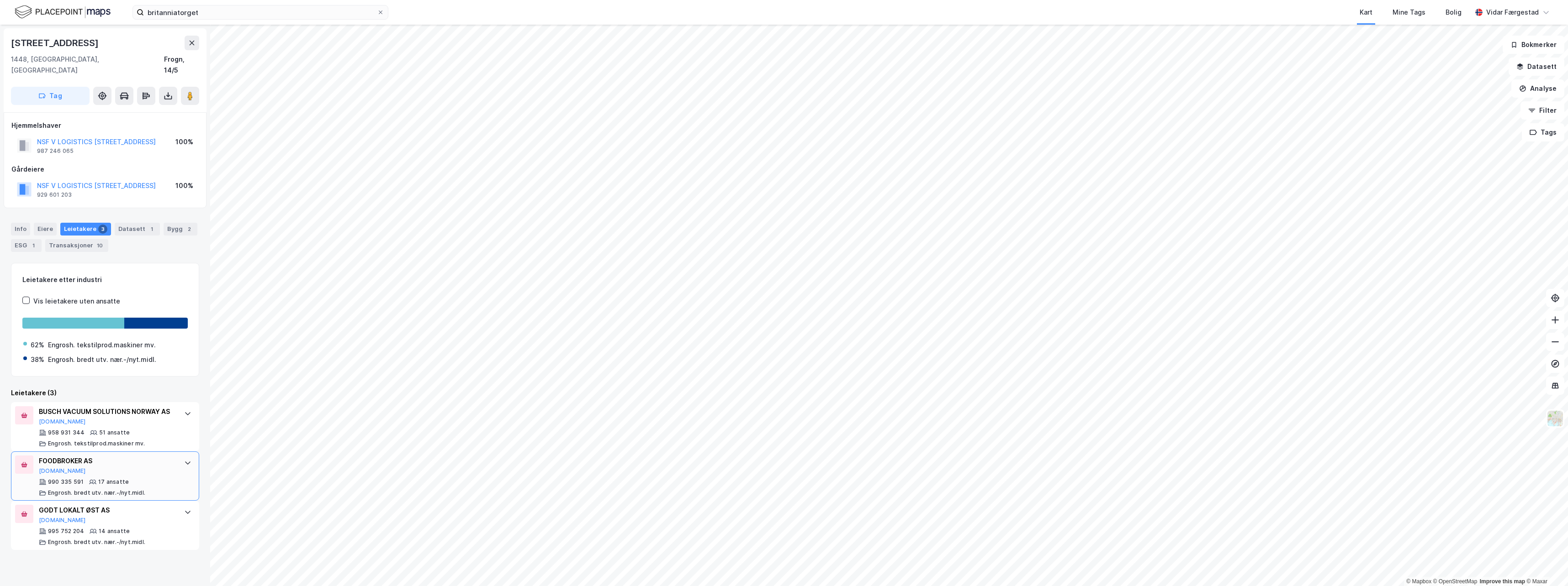
click at [119, 460] on div "FOODBROKER AS" at bounding box center [107, 460] width 136 height 11
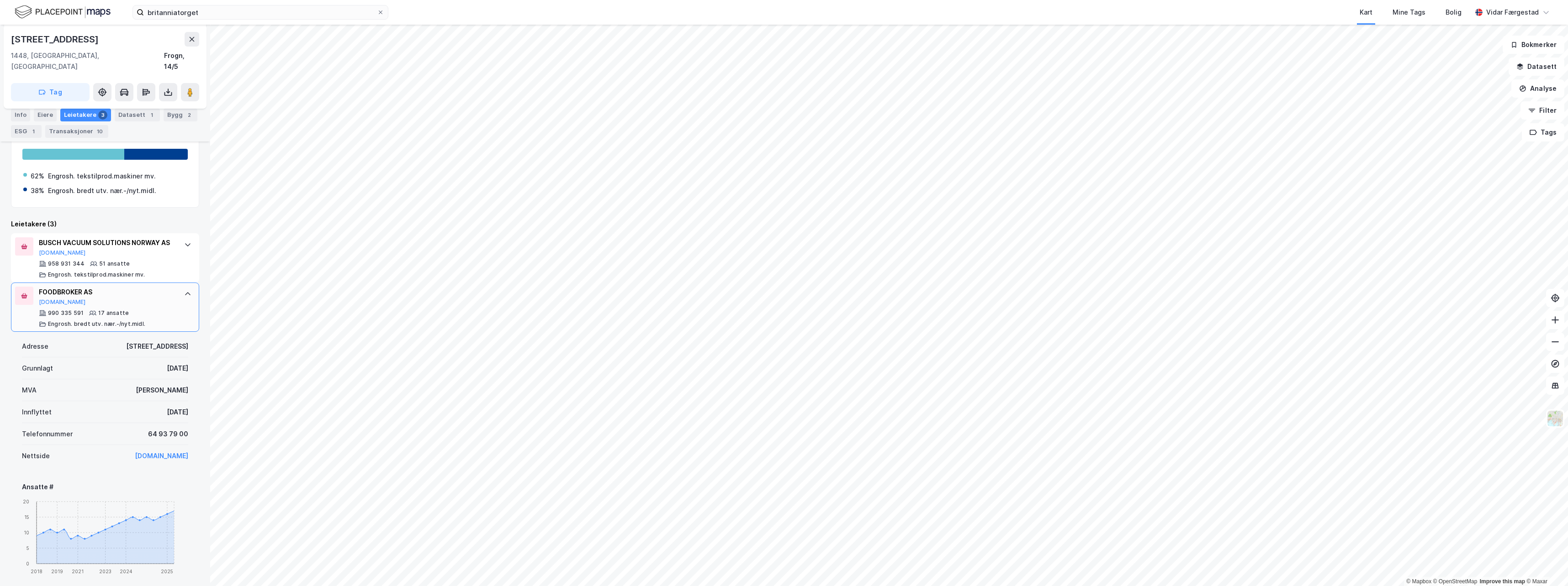
scroll to position [183, 0]
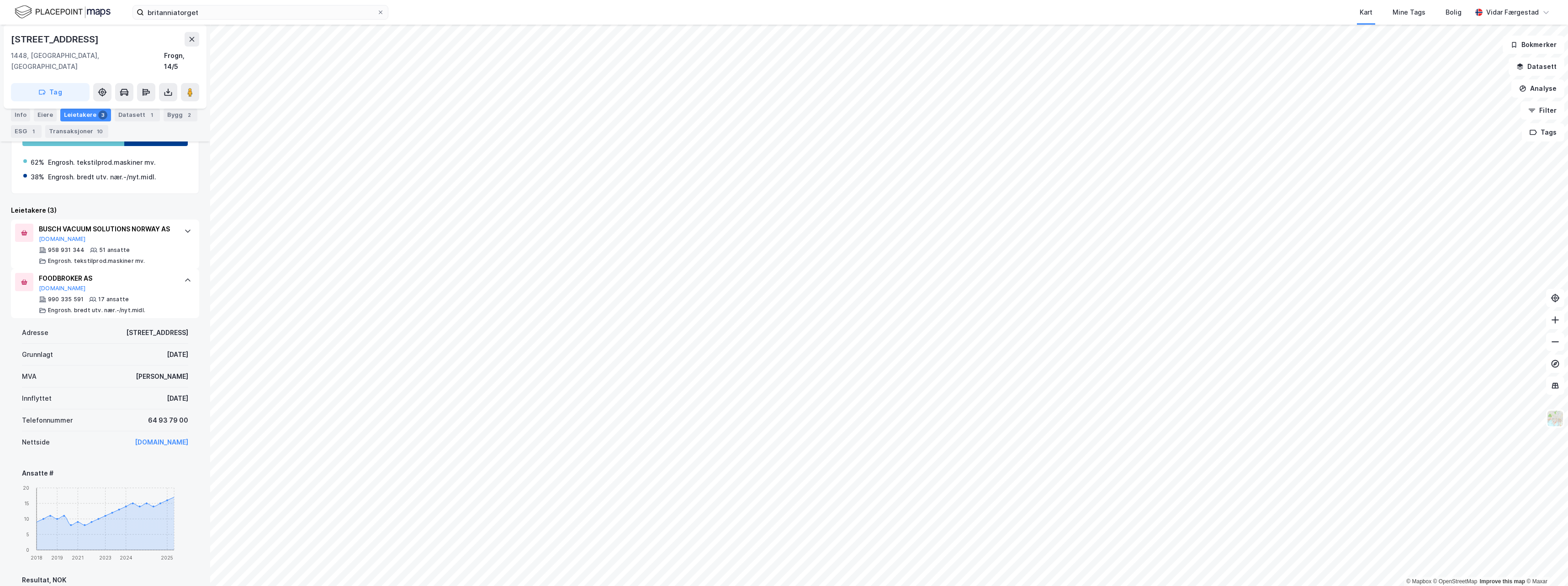
click at [148, 442] on link "[DOMAIN_NAME]" at bounding box center [161, 443] width 53 height 8
